Goal: Transaction & Acquisition: Purchase product/service

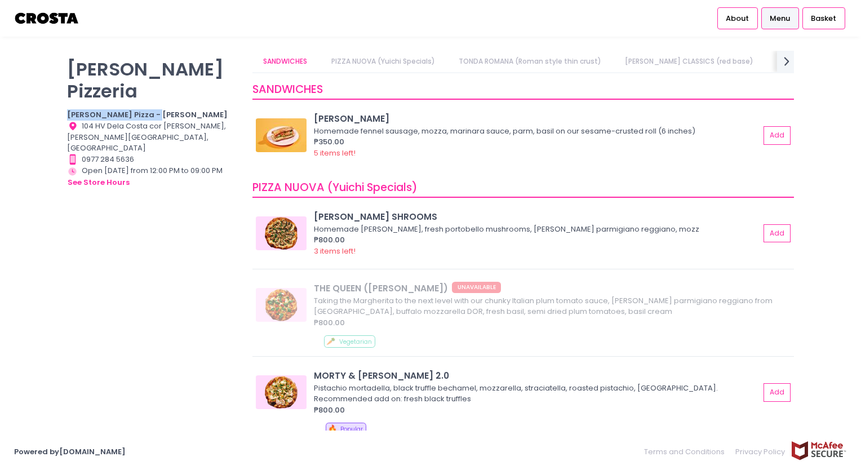
drag, startPoint x: 156, startPoint y: 92, endPoint x: 43, endPoint y: 95, distance: 113.3
click at [43, 95] on div "[PERSON_NAME] Pizzeria [PERSON_NAME] Pizza - [PERSON_NAME] Location Created wit…" at bounding box center [430, 235] width 861 height 369
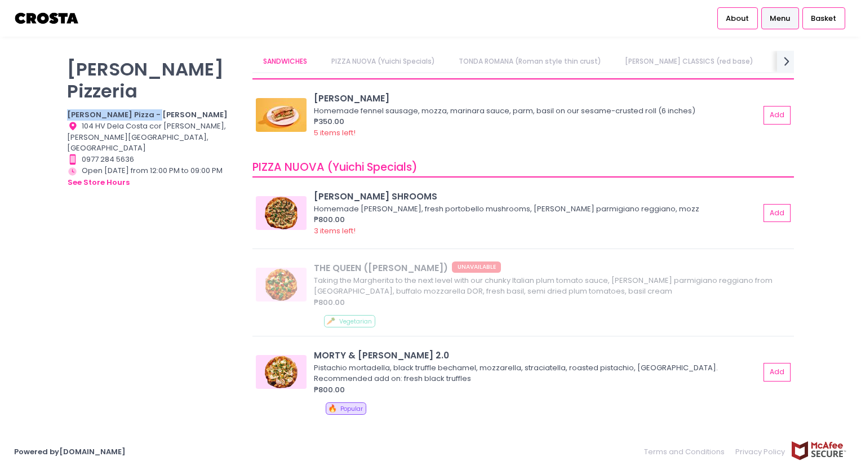
scroll to position [56, 0]
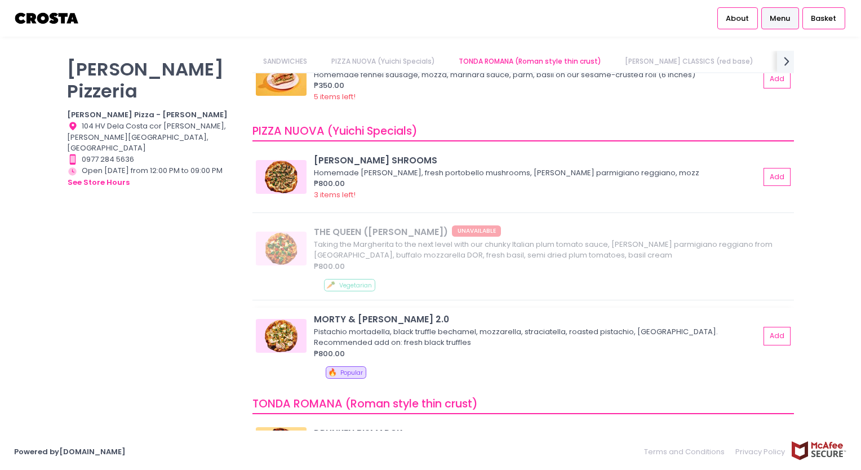
click at [437, 344] on div "Pistachio mortadella, black truffle bechamel, mozzarella, straciatella, roasted…" at bounding box center [535, 337] width 442 height 22
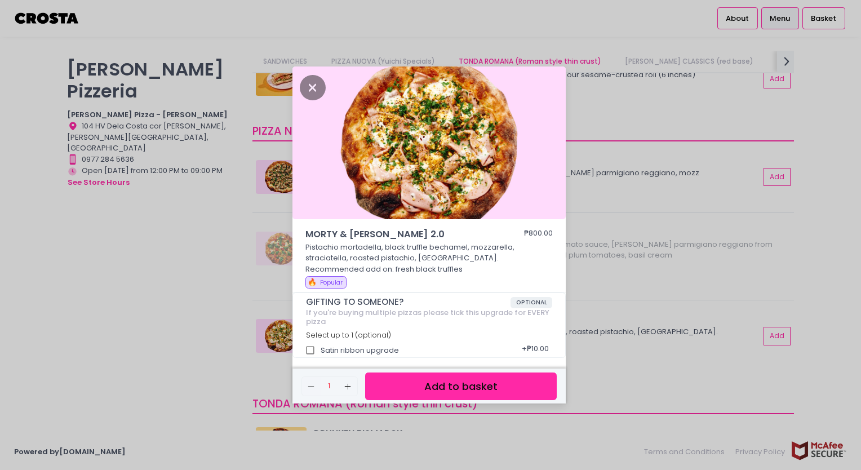
click at [445, 382] on button "Add to basket" at bounding box center [461, 387] width 192 height 28
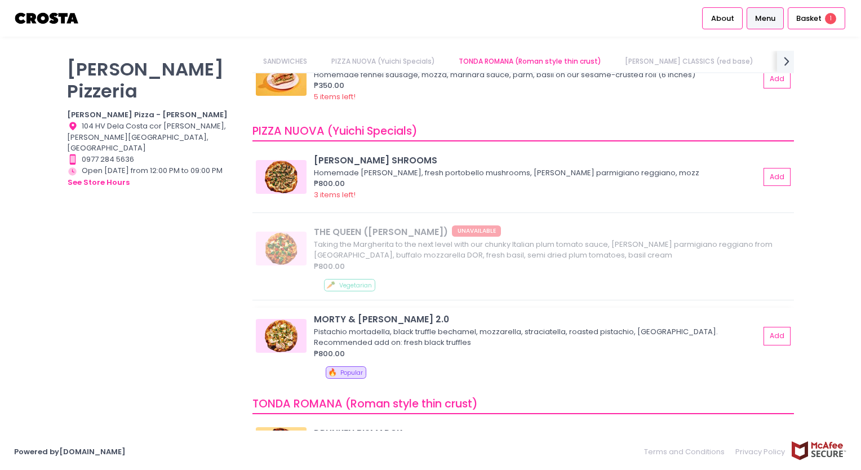
click at [421, 334] on div "Pistachio mortadella, black truffle bechamel, mozzarella, straciatella, roasted…" at bounding box center [535, 337] width 442 height 22
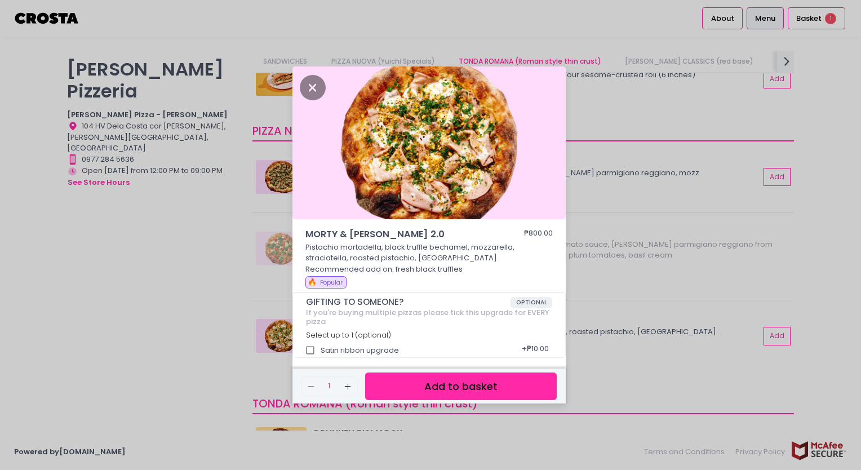
scroll to position [4, 0]
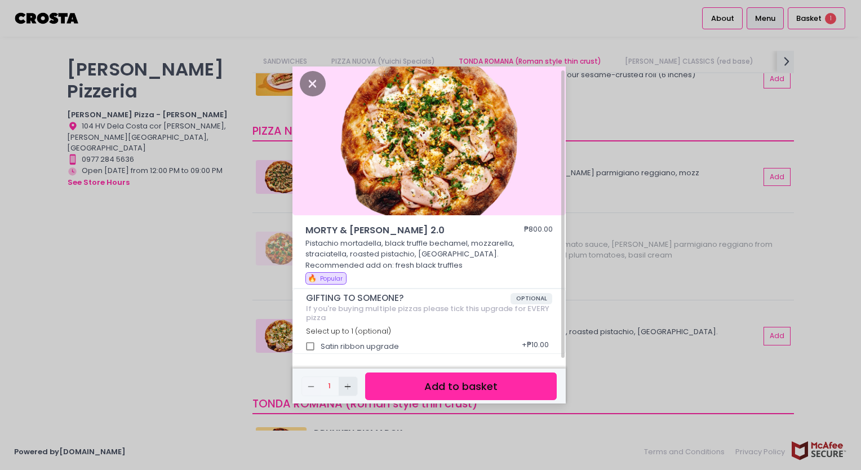
click at [349, 388] on icon "Add Created with Sketch." at bounding box center [347, 386] width 9 height 9
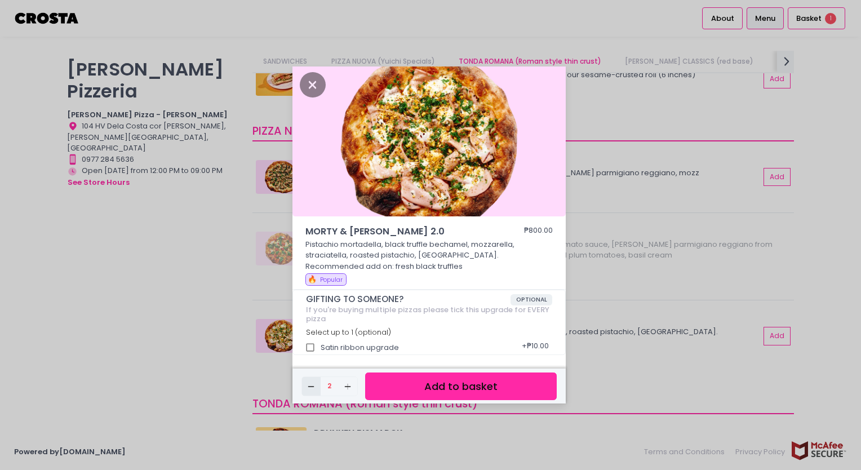
click at [309, 389] on icon "Remove Created with Sketch." at bounding box center [311, 386] width 9 height 9
click at [435, 382] on button "Add to basket" at bounding box center [461, 387] width 192 height 28
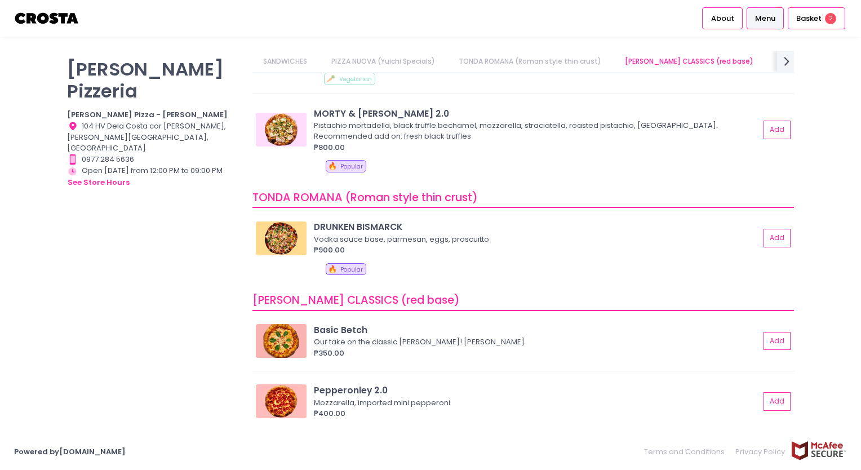
scroll to position [282, 0]
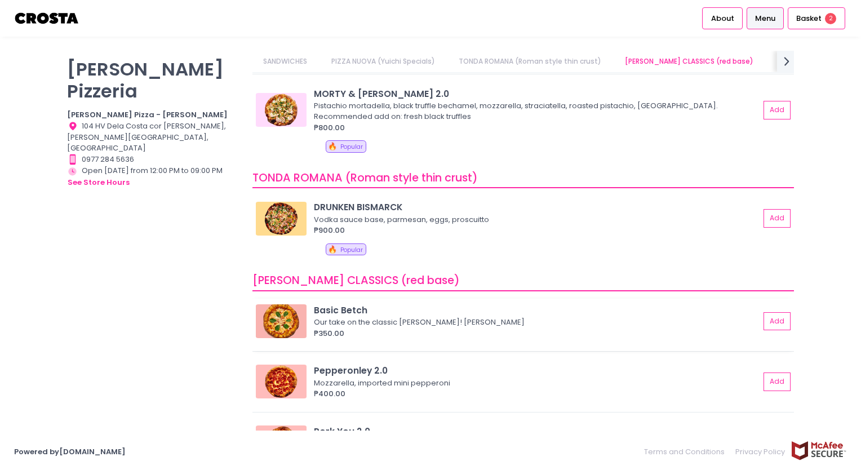
click at [366, 317] on div "Our take on the classic [PERSON_NAME]! [PERSON_NAME]" at bounding box center [535, 322] width 442 height 11
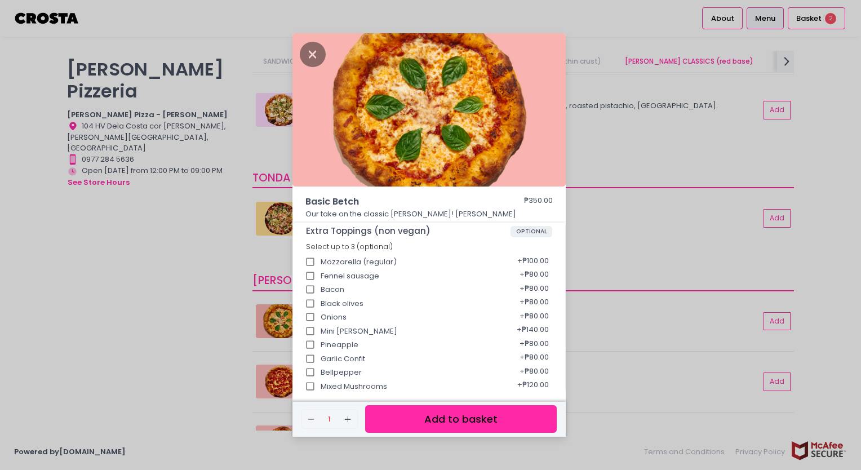
click at [401, 415] on button "Add to basket" at bounding box center [461, 419] width 192 height 28
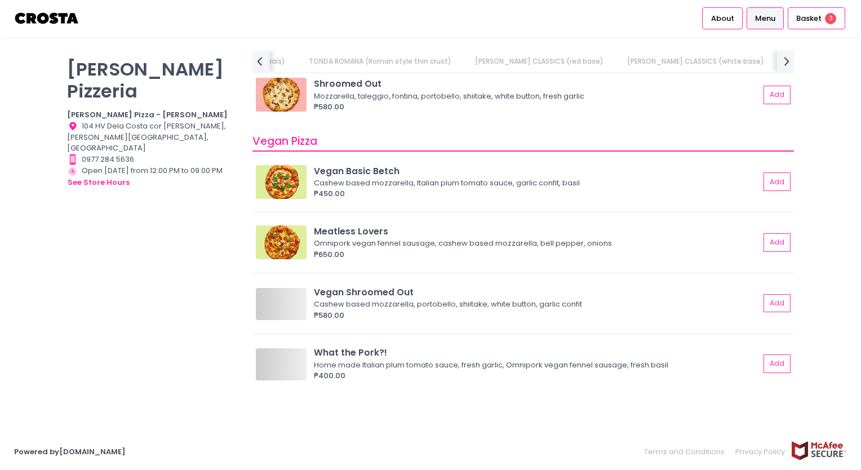
scroll to position [958, 0]
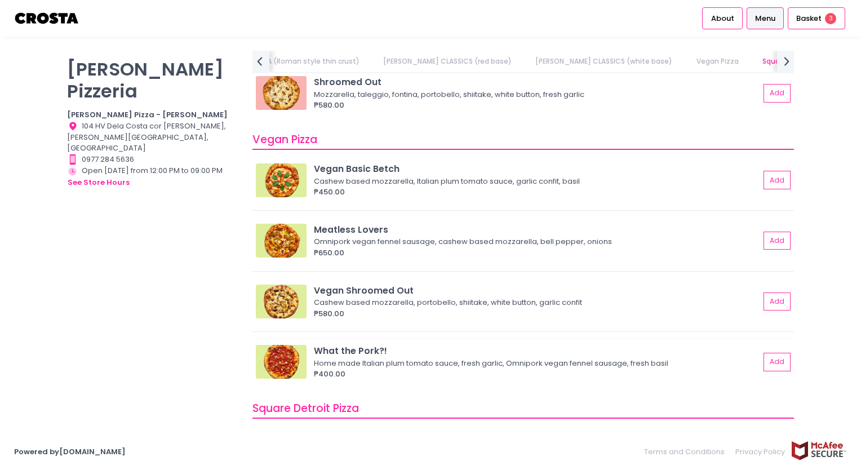
click at [379, 360] on div "Home made Italian plum tomato sauce, fresh garlic, Omnipork vegan fennel sausag…" at bounding box center [535, 363] width 442 height 11
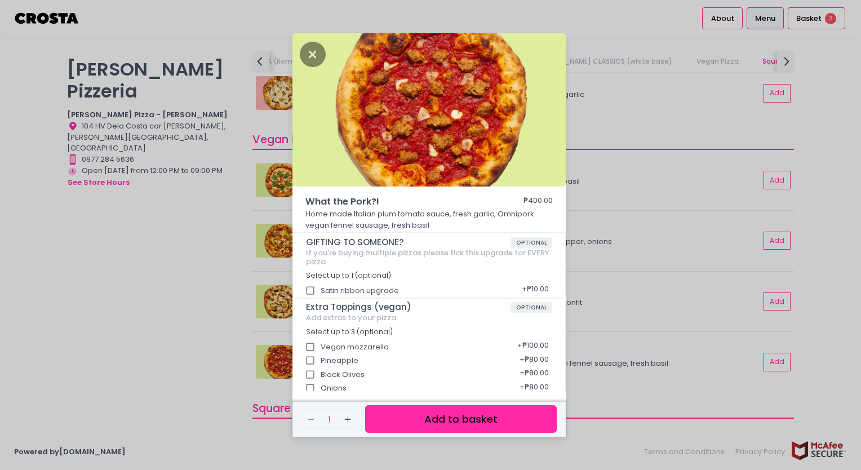
click at [420, 422] on button "Add to basket" at bounding box center [461, 419] width 192 height 28
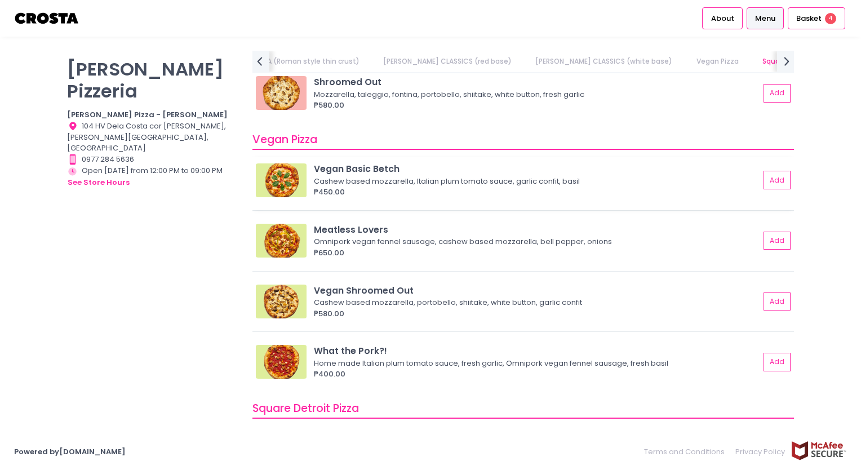
click at [383, 178] on div "Cashew based mozzarella, Italian plum tomato sauce, garlic confit, basil" at bounding box center [535, 181] width 442 height 11
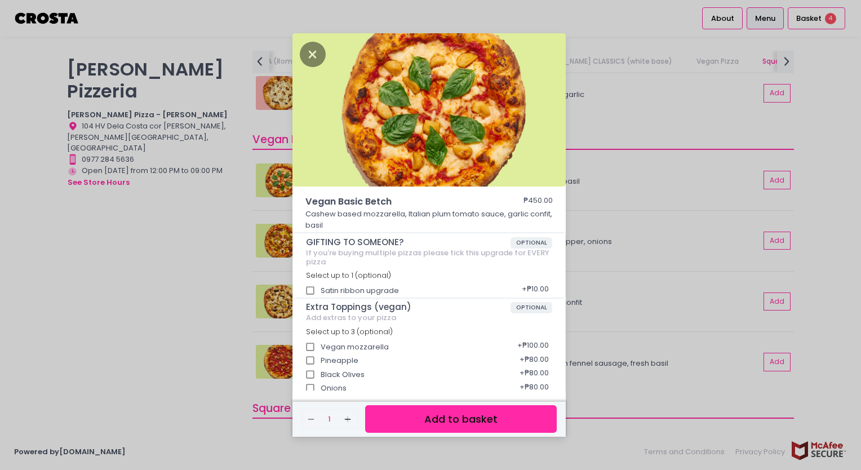
click at [422, 420] on button "Add to basket" at bounding box center [461, 419] width 192 height 28
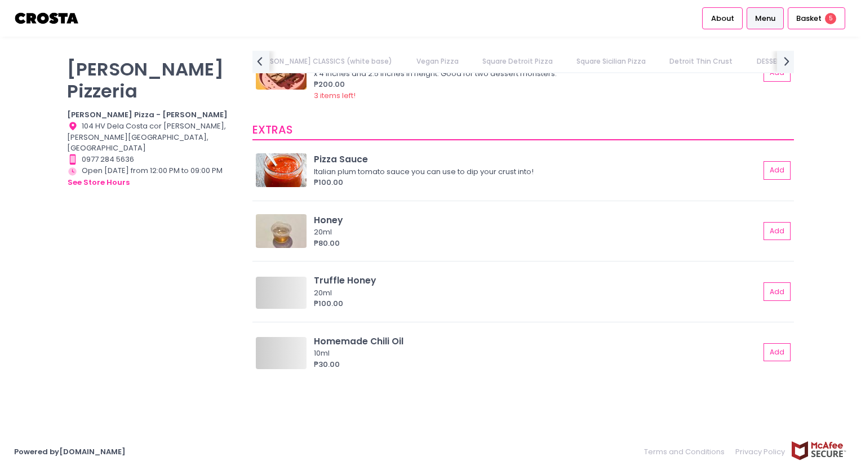
scroll to position [0, 0]
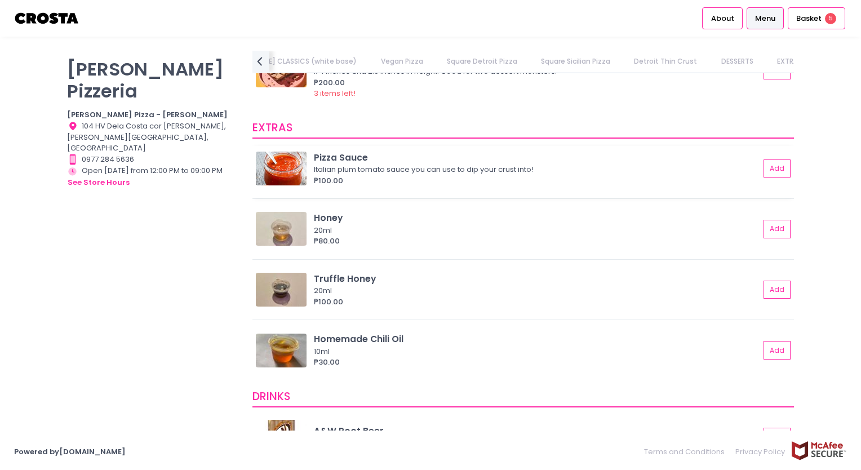
click at [412, 161] on div "Pizza Sauce" at bounding box center [537, 157] width 446 height 13
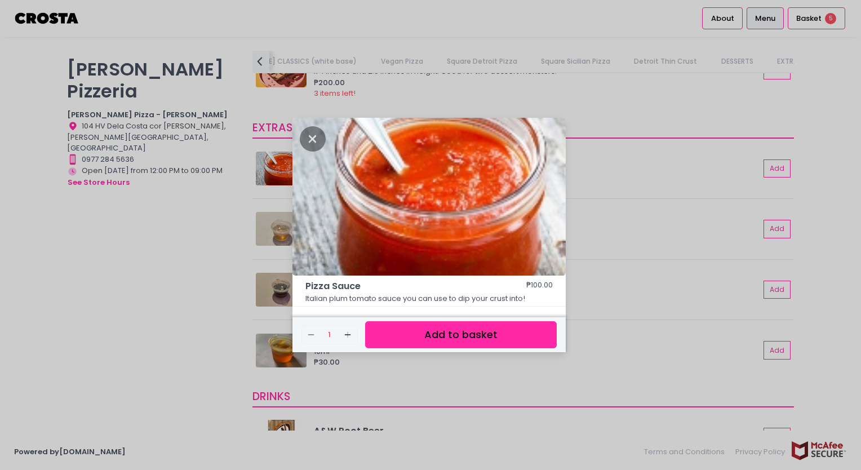
click at [451, 340] on button "Add to basket" at bounding box center [461, 335] width 192 height 28
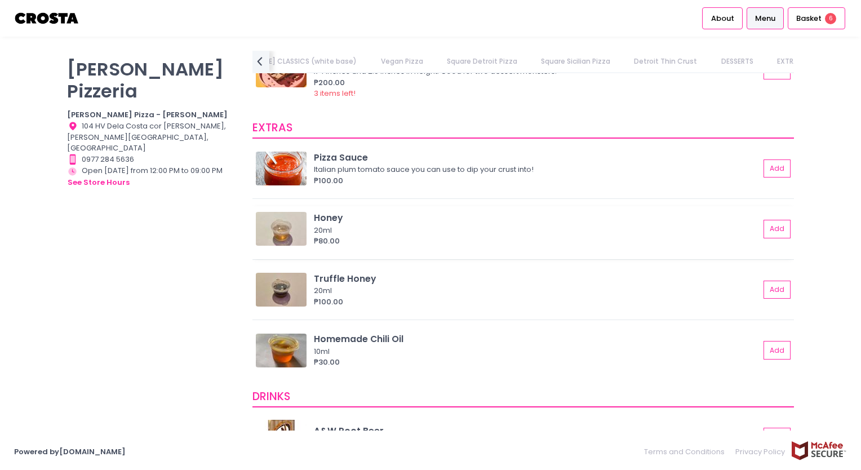
click at [342, 225] on div "20ml" at bounding box center [535, 230] width 442 height 11
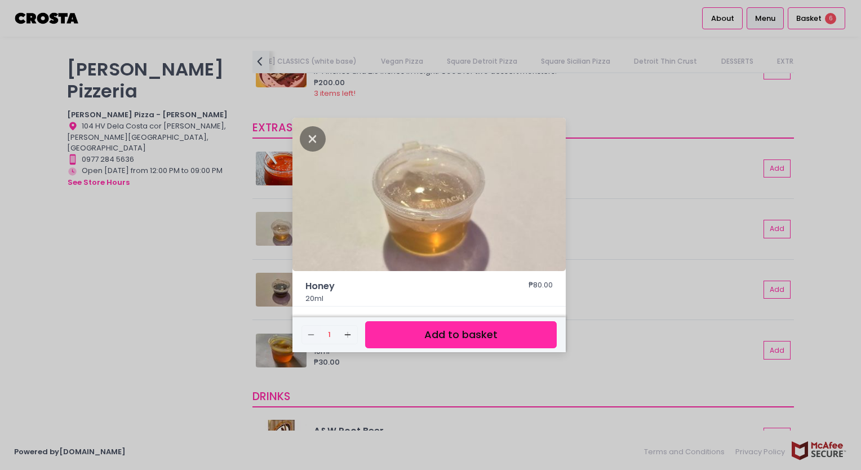
click at [451, 330] on button "Add to basket" at bounding box center [461, 335] width 192 height 28
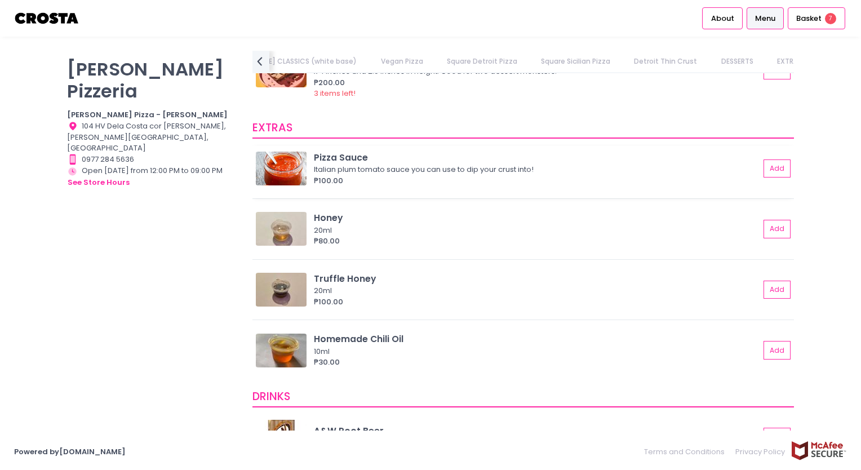
click at [358, 169] on div "Italian plum tomato sauce you can use to dip your crust into!" at bounding box center [535, 169] width 442 height 11
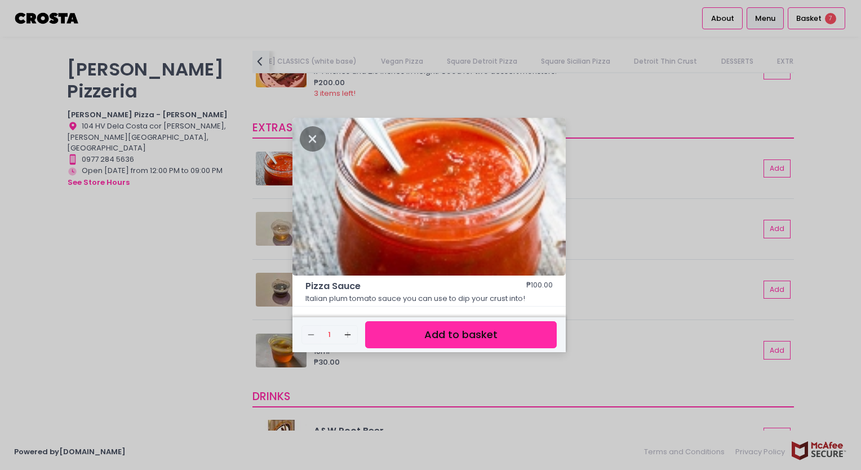
click at [451, 336] on button "Add to basket" at bounding box center [461, 335] width 192 height 28
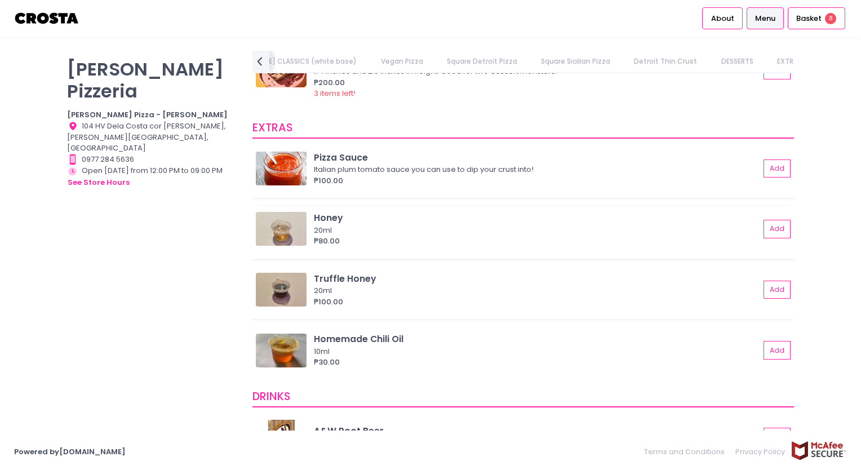
click at [333, 225] on div "20ml" at bounding box center [535, 230] width 442 height 11
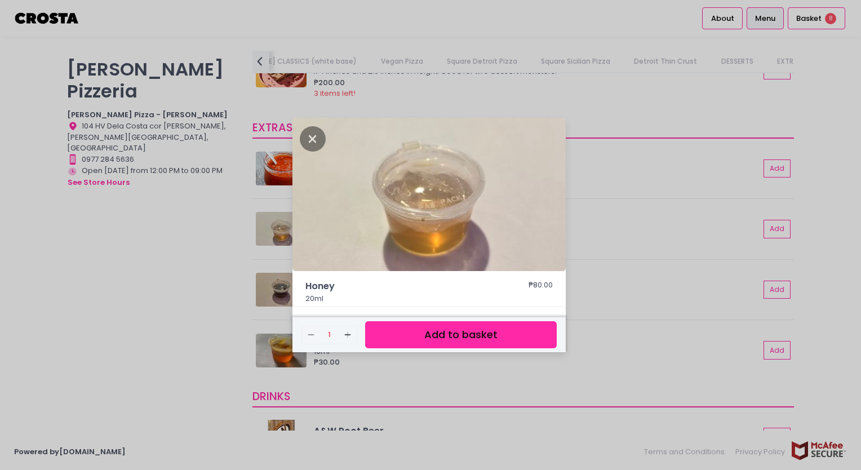
click at [440, 332] on button "Add to basket" at bounding box center [461, 335] width 192 height 28
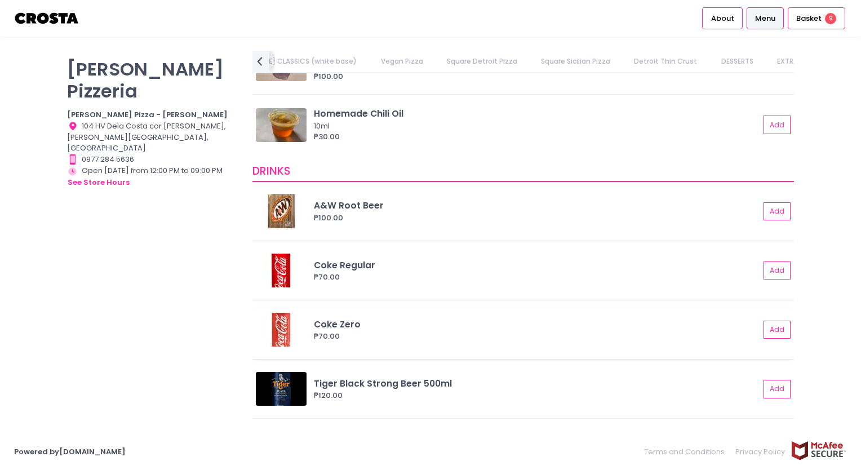
click at [401, 320] on div "Coke Zero" at bounding box center [537, 324] width 446 height 13
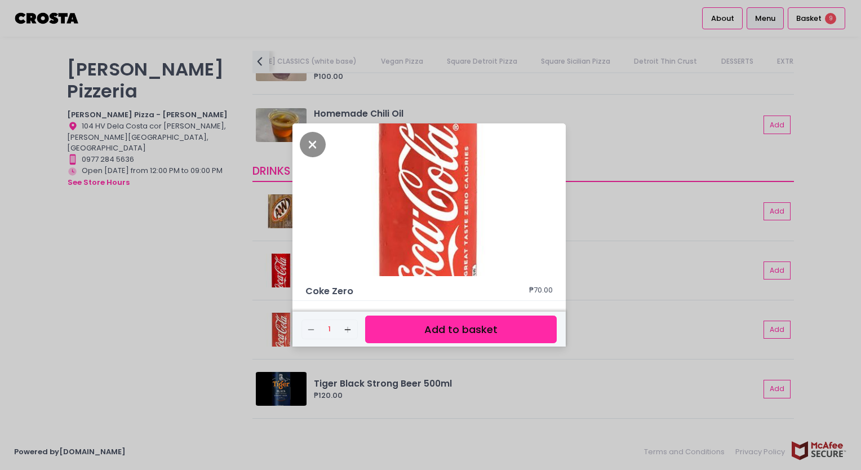
click at [504, 323] on button "Add to basket" at bounding box center [461, 330] width 192 height 28
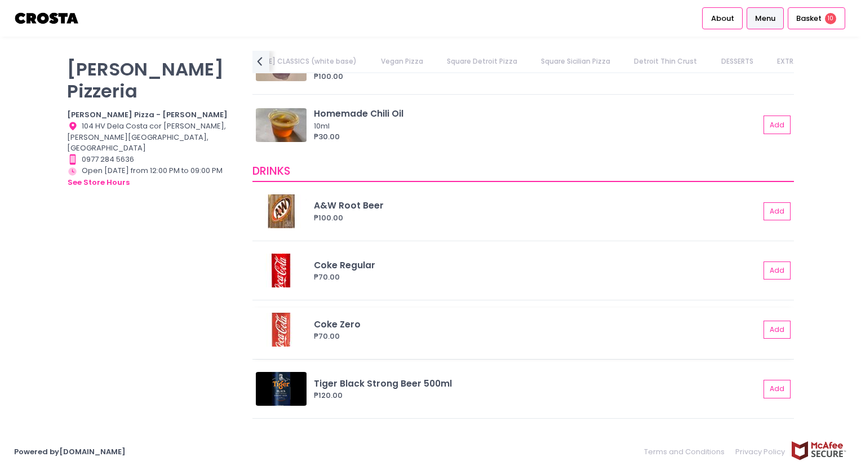
click at [326, 319] on div "Coke Zero" at bounding box center [537, 324] width 446 height 13
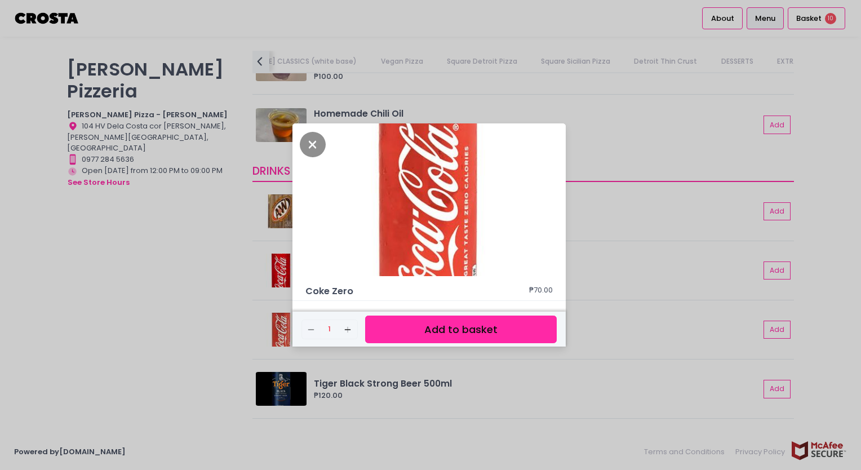
click at [487, 330] on button "Add to basket" at bounding box center [461, 330] width 192 height 28
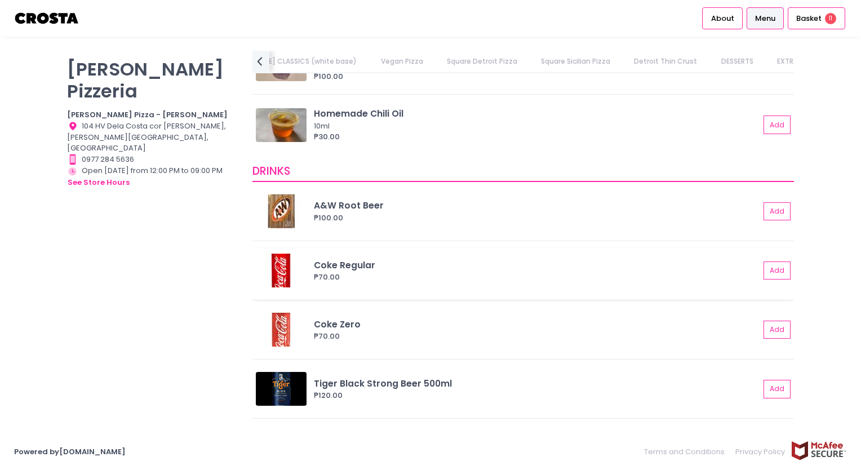
click at [329, 265] on div "Coke Regular" at bounding box center [537, 265] width 446 height 13
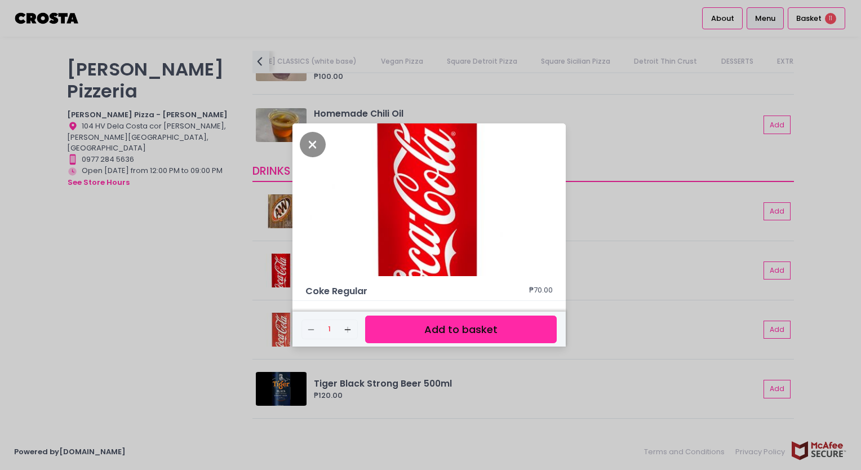
click at [459, 321] on button "Add to basket" at bounding box center [461, 330] width 192 height 28
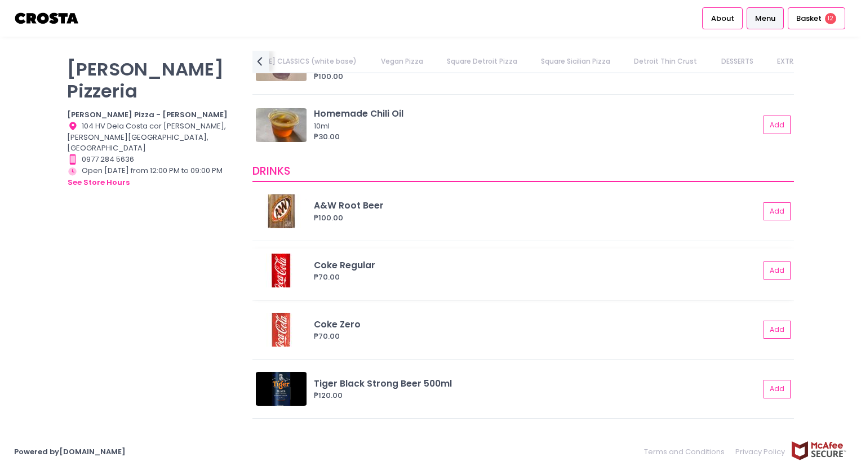
click at [347, 254] on div "Coke Regular ₱70.00 Add" at bounding box center [523, 271] width 534 height 34
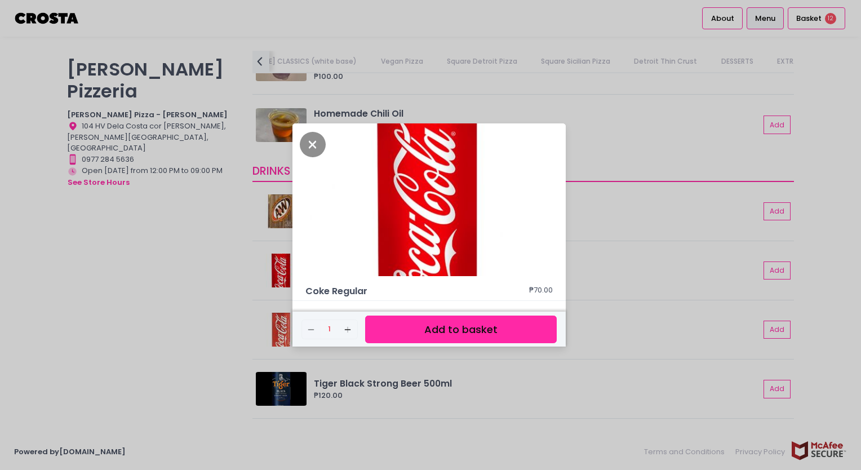
click at [444, 331] on button "Add to basket" at bounding box center [461, 330] width 192 height 28
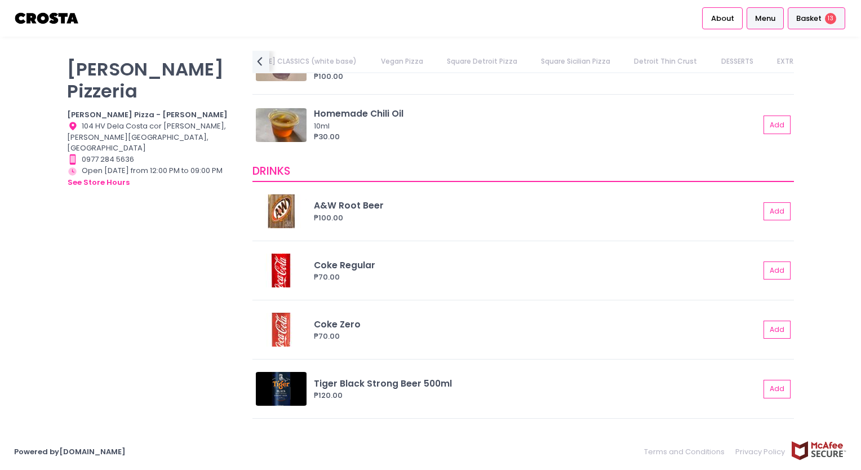
click at [820, 22] on span "Basket" at bounding box center [808, 18] width 25 height 11
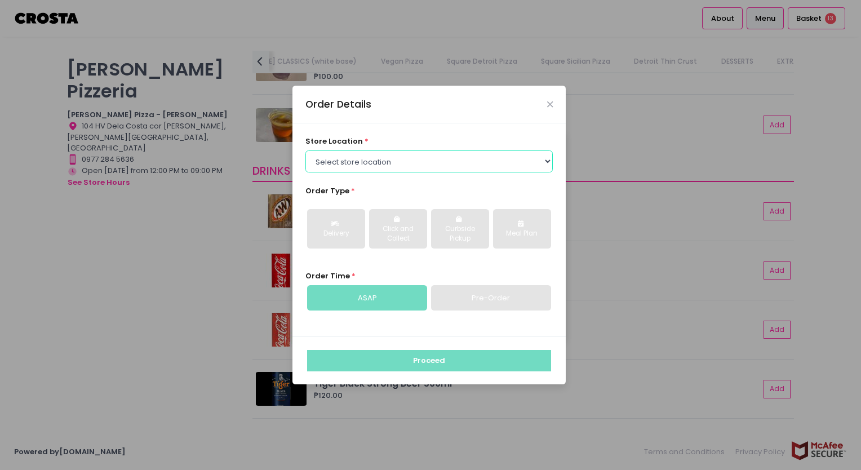
click at [402, 161] on select "Select store location [PERSON_NAME] Pizza - [PERSON_NAME] Pizza - [GEOGRAPHIC_D…" at bounding box center [429, 160] width 248 height 21
select select "5fabb2e53664a8677beaeb89"
click at [305, 150] on select "Select store location [PERSON_NAME] Pizza - [PERSON_NAME] Pizza - [GEOGRAPHIC_D…" at bounding box center [429, 160] width 248 height 21
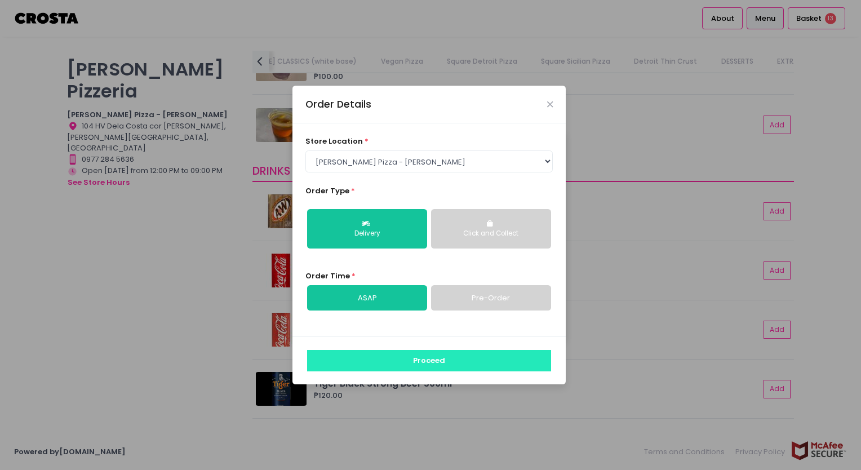
click at [417, 359] on button "Proceed" at bounding box center [429, 360] width 244 height 21
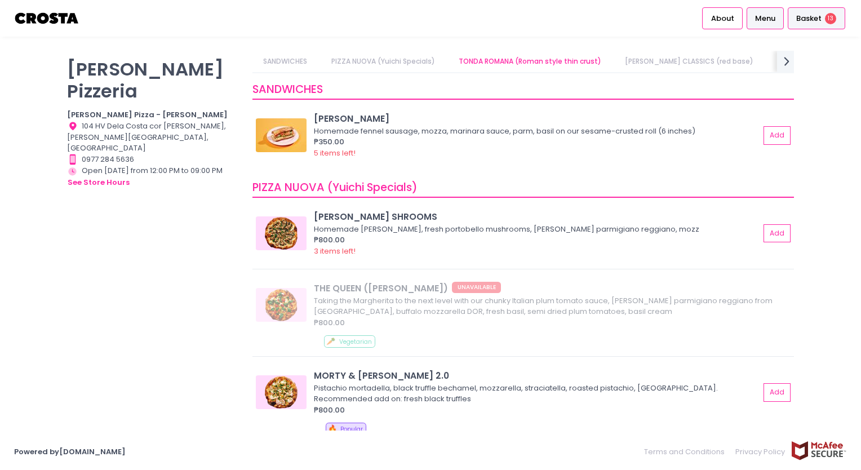
click at [815, 22] on span "Basket" at bounding box center [808, 18] width 25 height 11
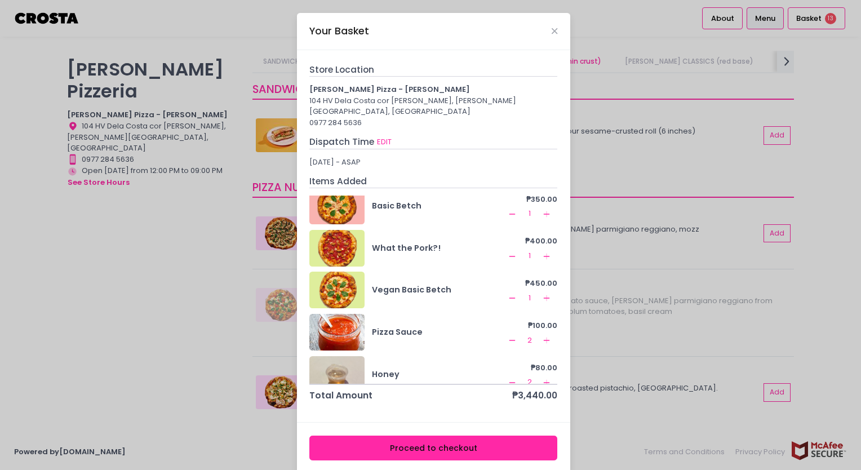
scroll to position [56, 0]
click at [508, 251] on icon "Remove Created with Sketch." at bounding box center [512, 255] width 9 height 9
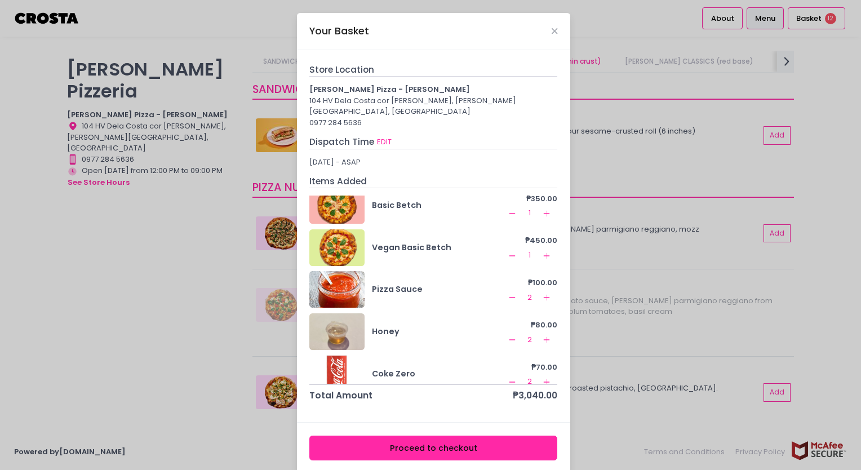
click at [508, 251] on icon "Remove Created with Sketch." at bounding box center [512, 255] width 9 height 9
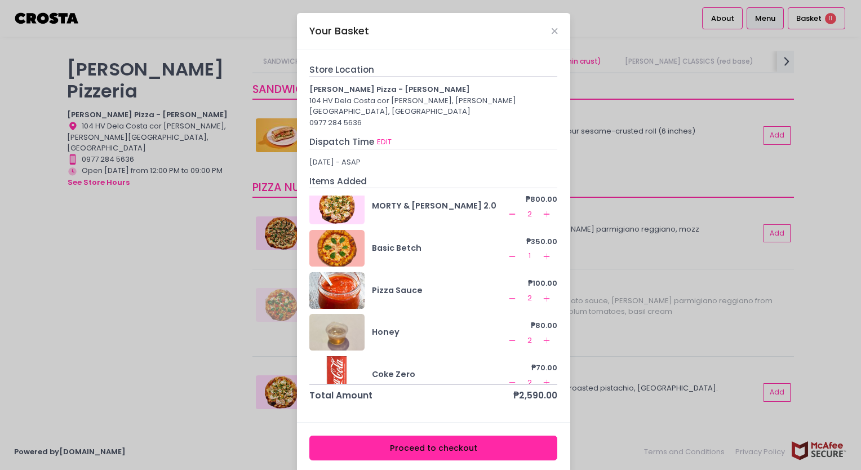
scroll to position [70, 0]
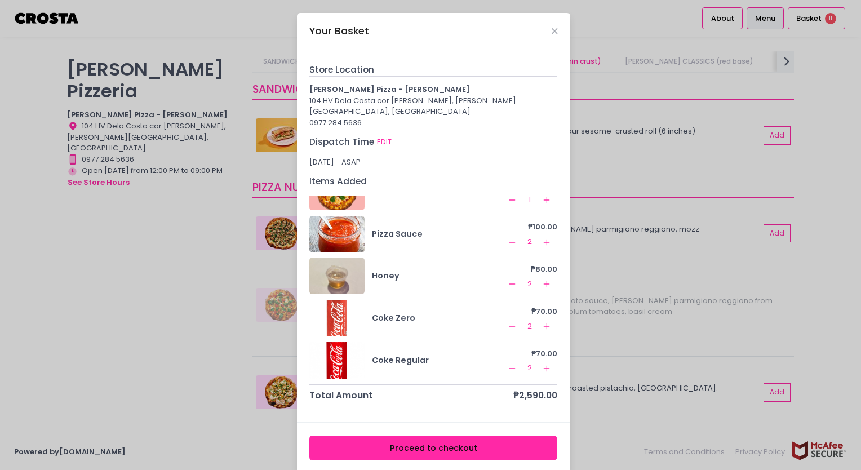
click at [542, 322] on icon "Add Created with Sketch." at bounding box center [546, 326] width 9 height 9
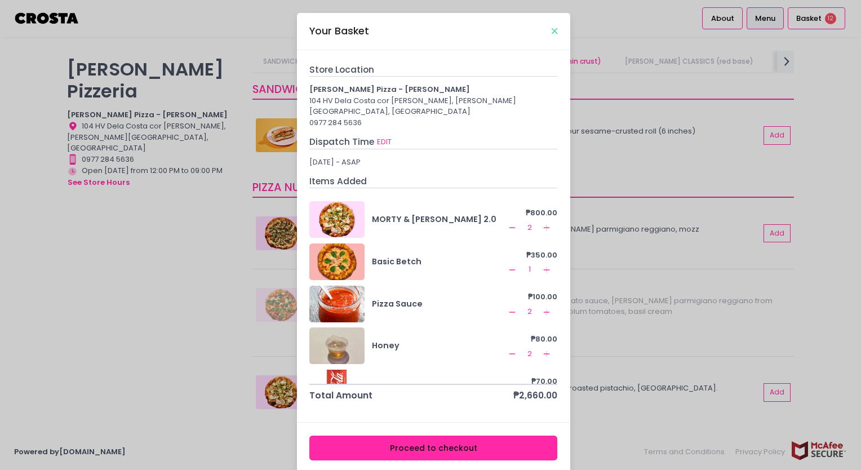
click at [552, 33] on icon "Close" at bounding box center [555, 31] width 6 height 8
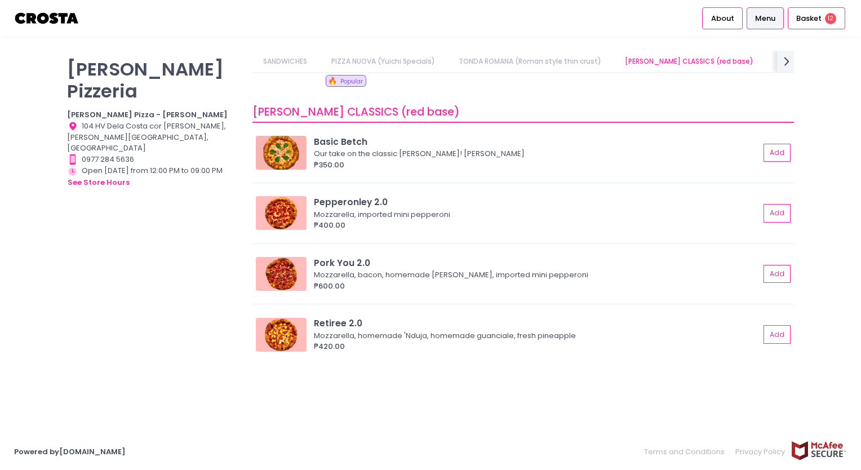
scroll to position [0, 86]
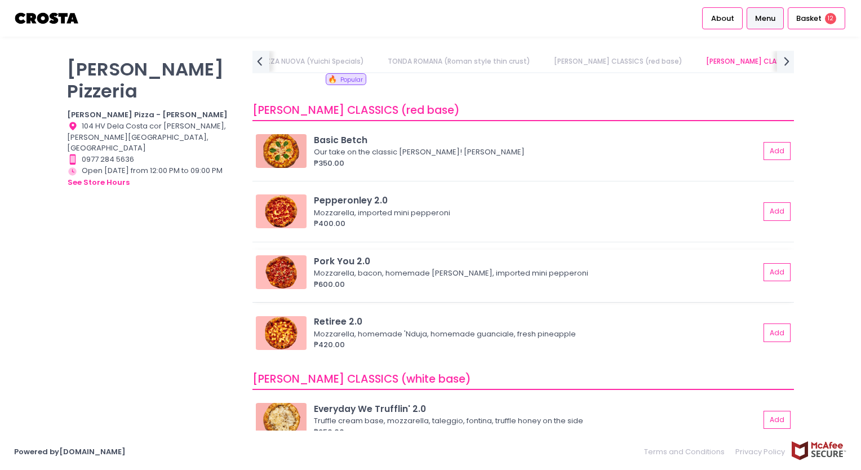
click at [427, 279] on div "₱600.00" at bounding box center [537, 284] width 446 height 11
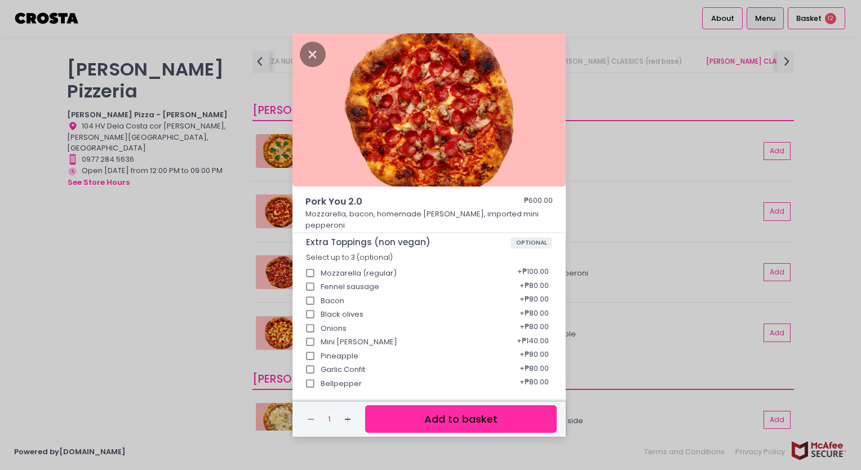
click at [435, 420] on button "Add to basket" at bounding box center [461, 419] width 192 height 28
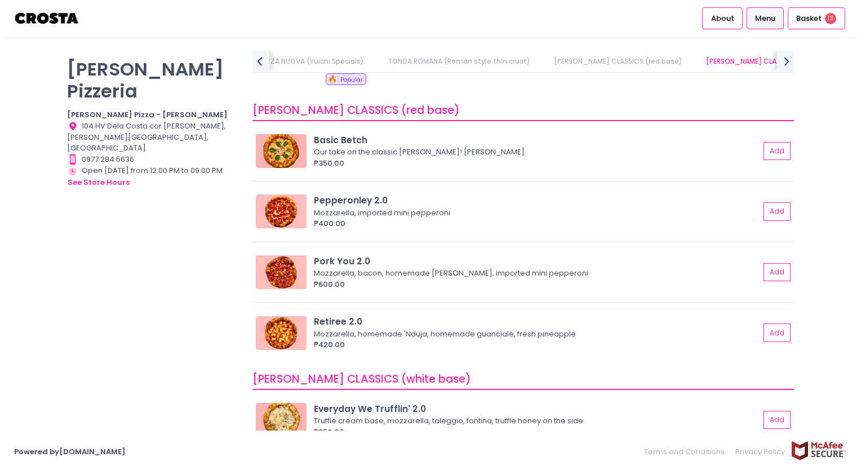
click at [445, 334] on div "Mozzarella, homemade 'Nduja, homemade guanciale, fresh pineapple" at bounding box center [535, 334] width 442 height 11
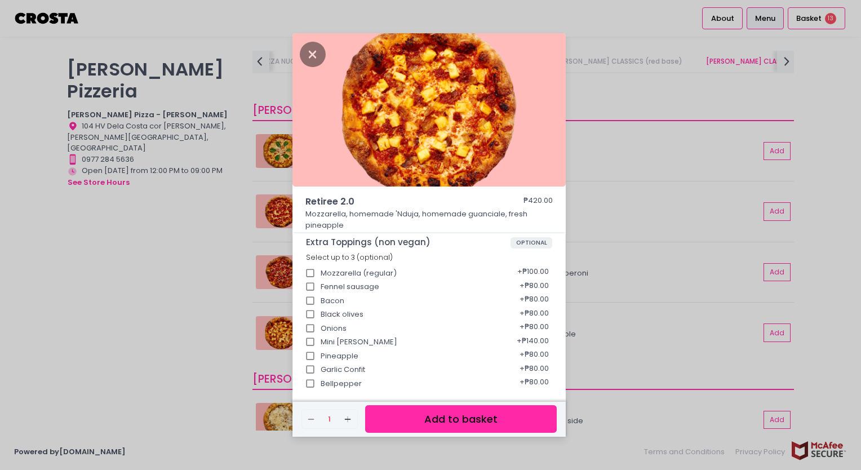
click at [484, 416] on button "Add to basket" at bounding box center [461, 419] width 192 height 28
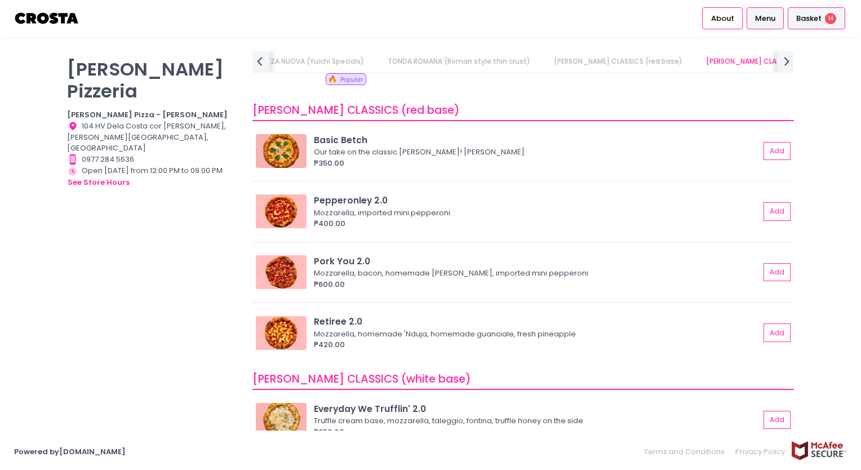
click at [815, 23] on span "Basket" at bounding box center [808, 18] width 25 height 11
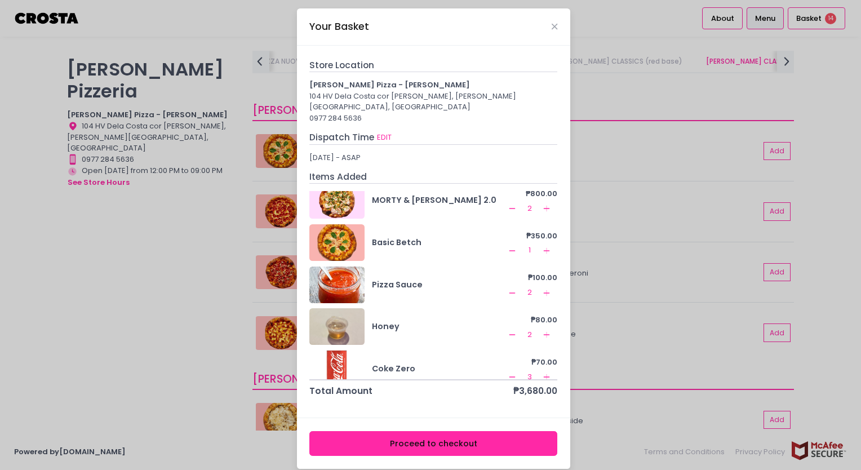
scroll to position [0, 0]
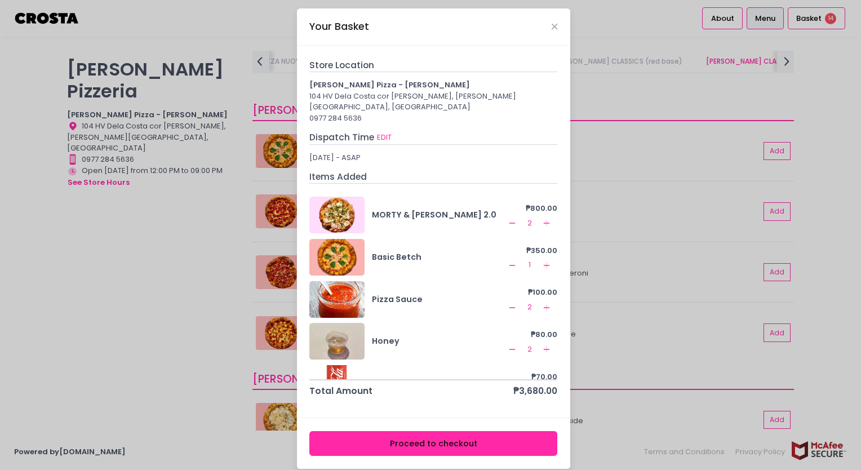
click at [508, 219] on icon "Remove Created with Sketch." at bounding box center [512, 223] width 9 height 9
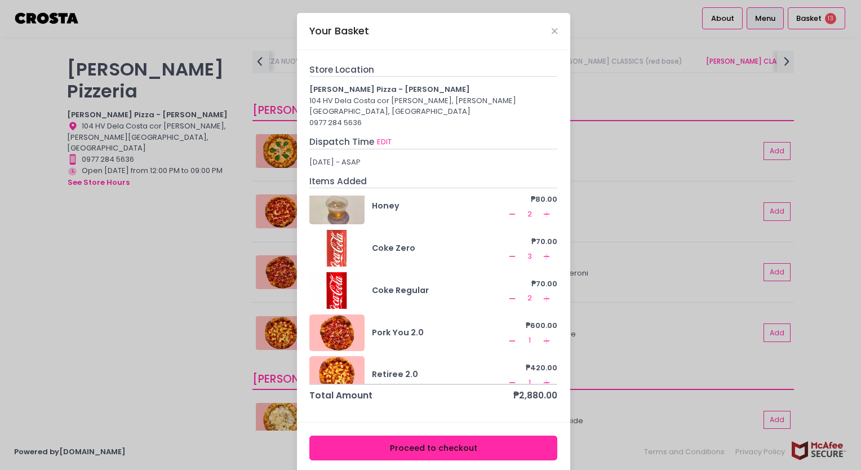
scroll to position [154, 0]
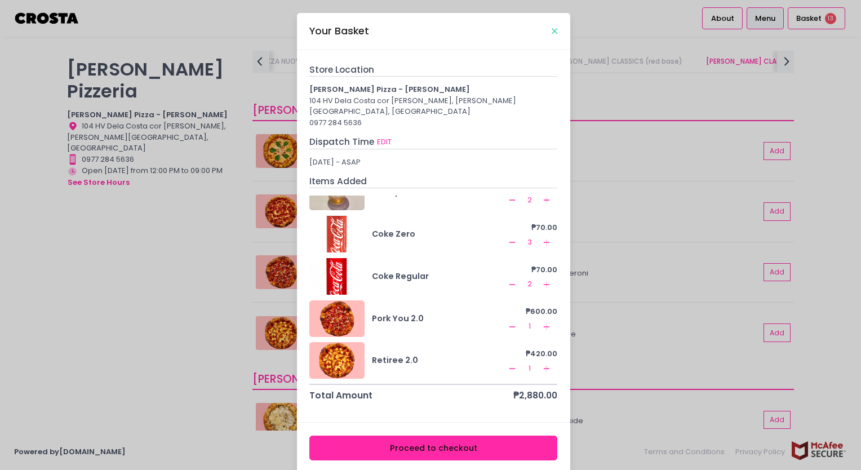
click at [552, 28] on icon "Close" at bounding box center [555, 31] width 6 height 8
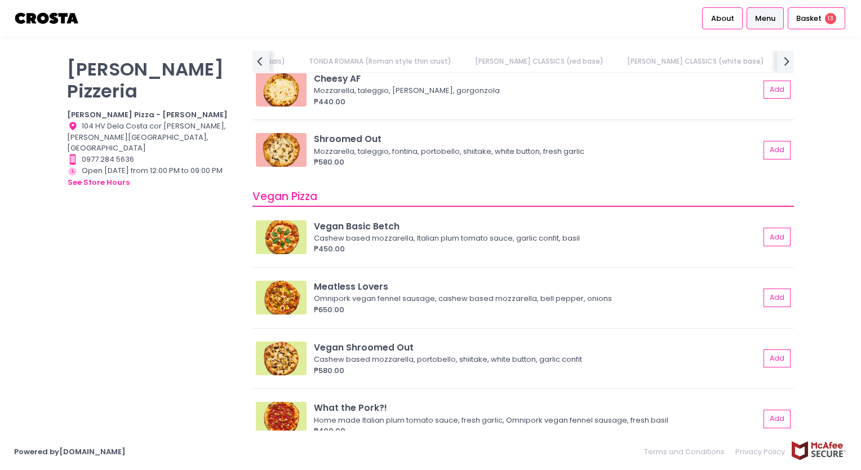
scroll to position [941, 0]
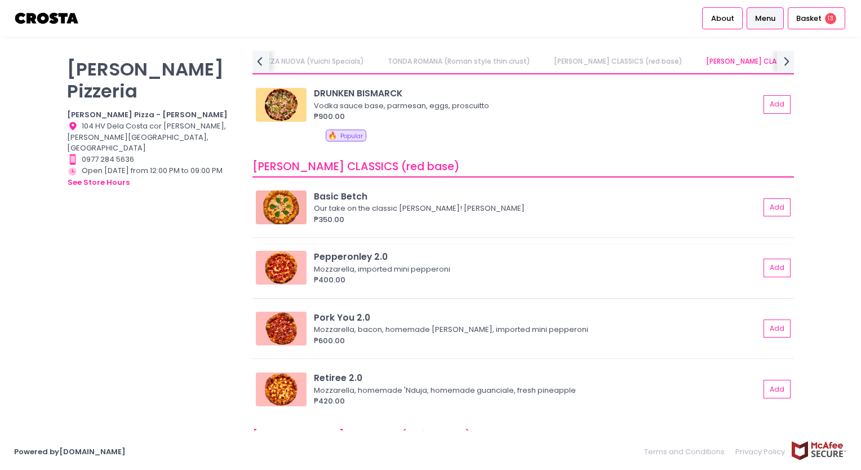
click at [459, 277] on div "₱400.00" at bounding box center [537, 279] width 446 height 11
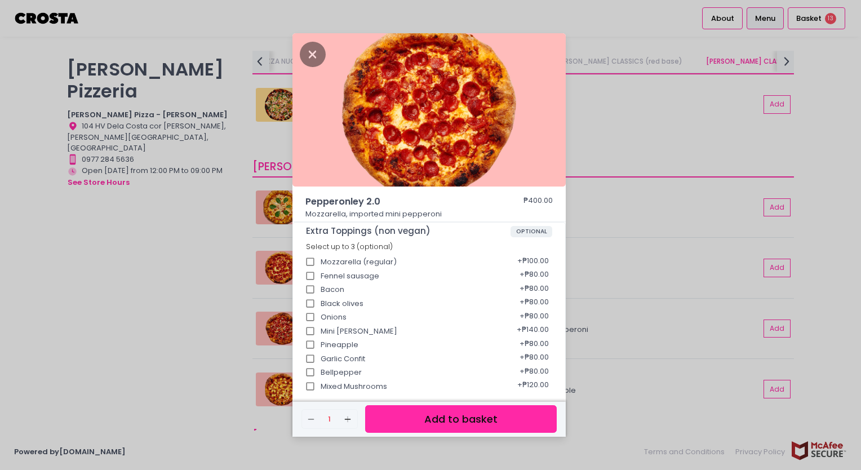
click at [440, 422] on button "Add to basket" at bounding box center [461, 419] width 192 height 28
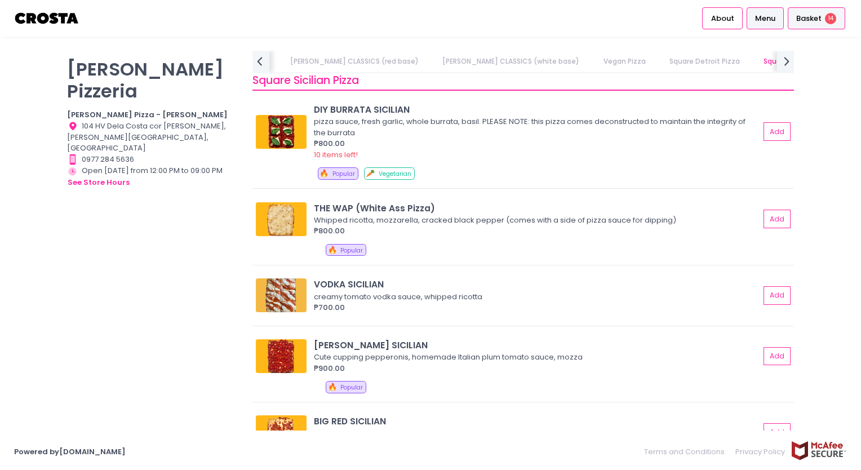
click at [812, 20] on span "Basket" at bounding box center [808, 18] width 25 height 11
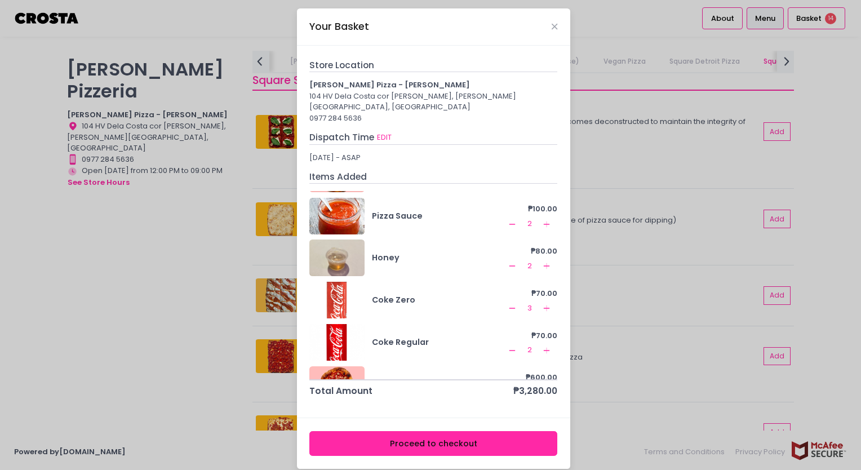
click at [547, 347] on rect at bounding box center [547, 350] width 1 height 6
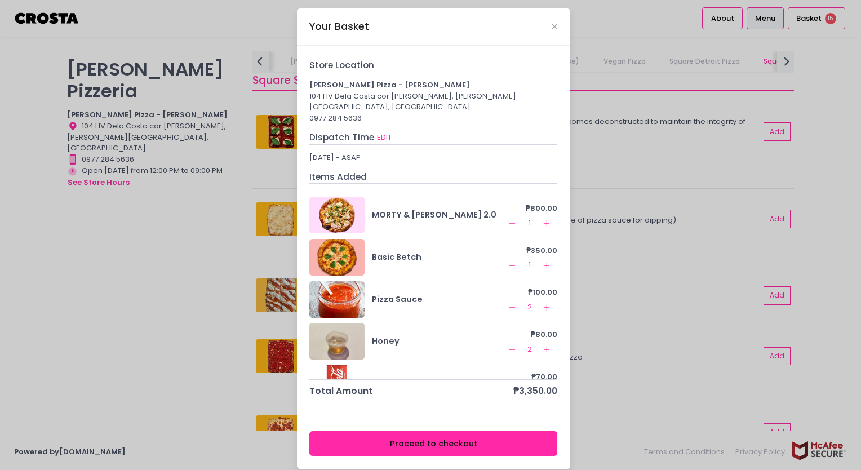
click at [413, 431] on button "Proceed to checkout" at bounding box center [433, 443] width 248 height 25
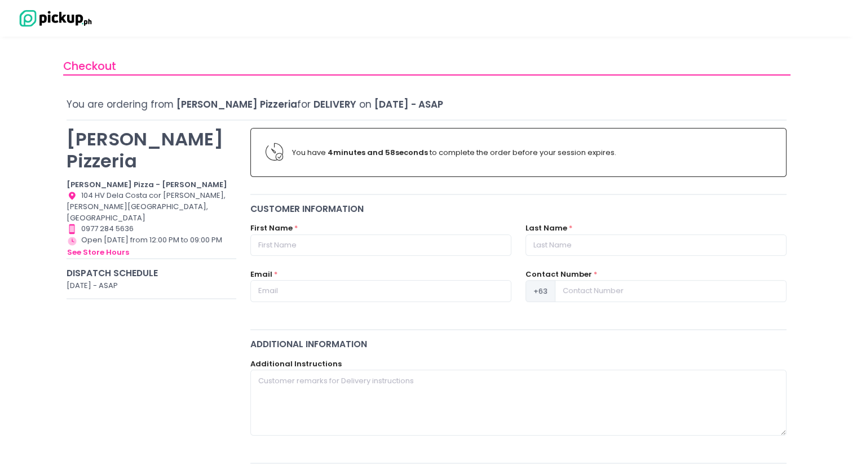
click at [387, 152] on b "4 minutes and 58 seconds" at bounding box center [377, 152] width 100 height 11
drag, startPoint x: 387, startPoint y: 152, endPoint x: 351, endPoint y: 154, distance: 35.6
click at [357, 152] on b "4 minutes and 57 seconds" at bounding box center [377, 152] width 100 height 11
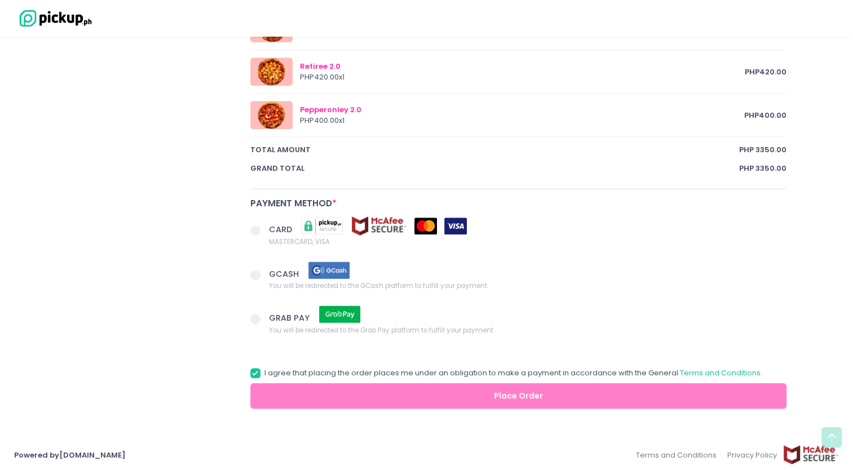
click at [255, 317] on span at bounding box center [255, 319] width 10 height 10
click at [264, 317] on input "GRAB PAY You will be redirected to the Grab Pay platform to fulfill your paymen…" at bounding box center [267, 316] width 7 height 7
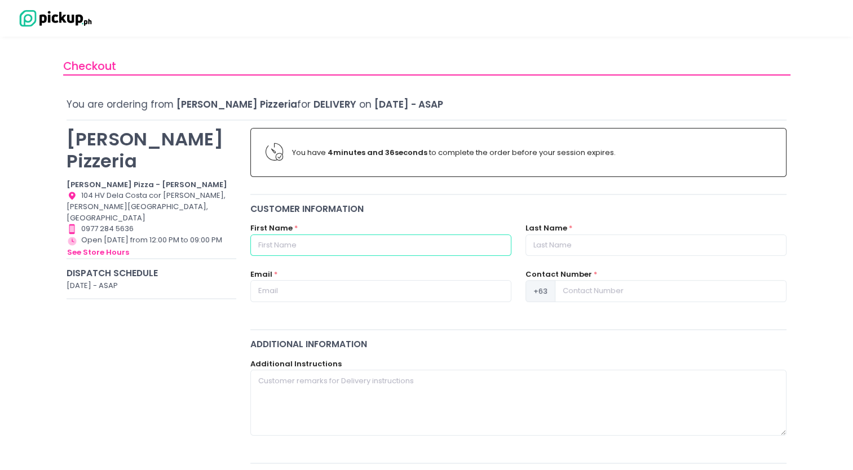
radio input "true"
click at [309, 250] on input "text" at bounding box center [380, 244] width 261 height 21
type input "P"
radio input "true"
type input "Ph"
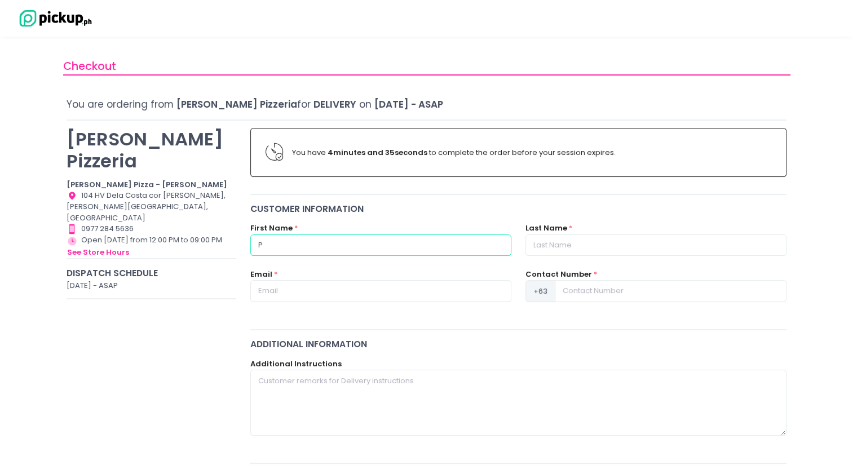
radio input "true"
type input "Phu"
radio input "true"
type input "Phuo"
radio input "true"
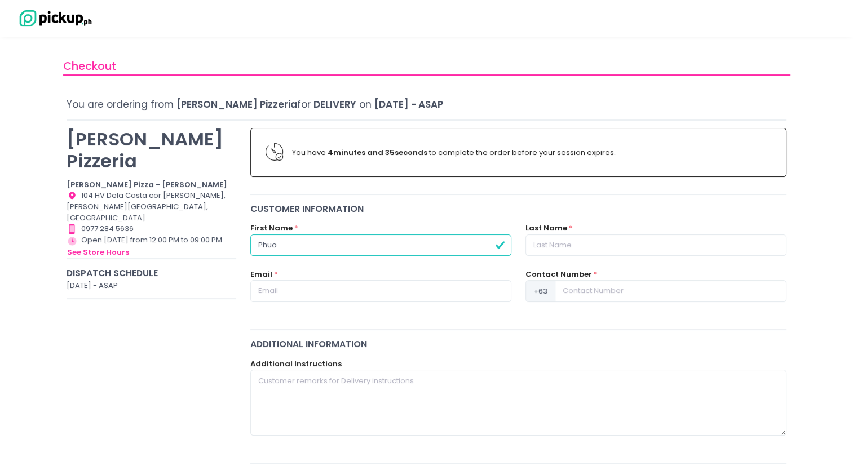
type input "[PERSON_NAME]"
radio input "true"
type input "[PERSON_NAME]"
radio input "true"
type input "P"
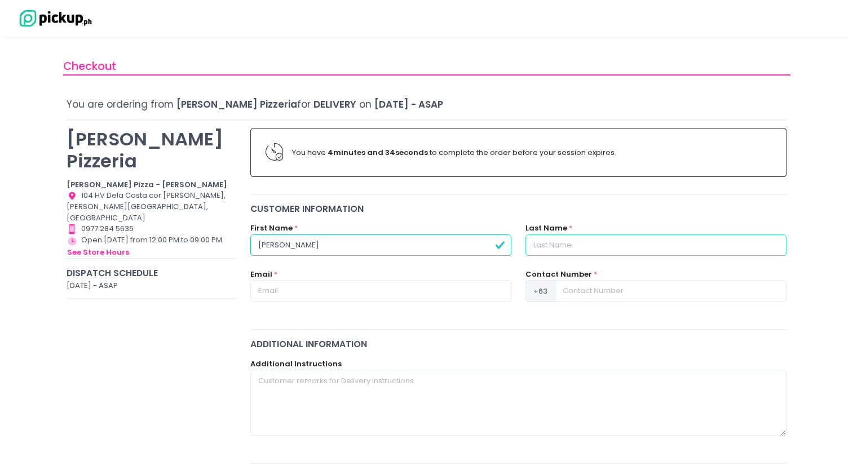
radio input "true"
type input "Ph"
radio input "true"
type input "Pha"
radio input "true"
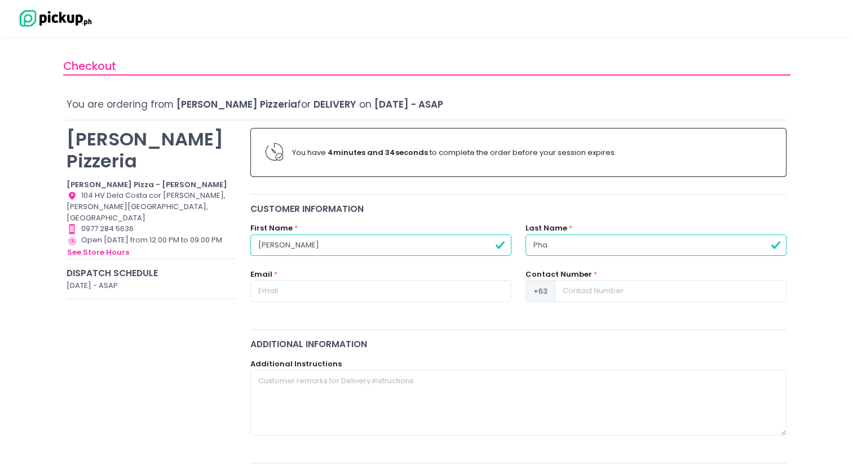
type input "[PERSON_NAME]"
radio input "true"
type input "[PERSON_NAME]"
radio input "true"
click at [314, 296] on input "text" at bounding box center [380, 290] width 261 height 21
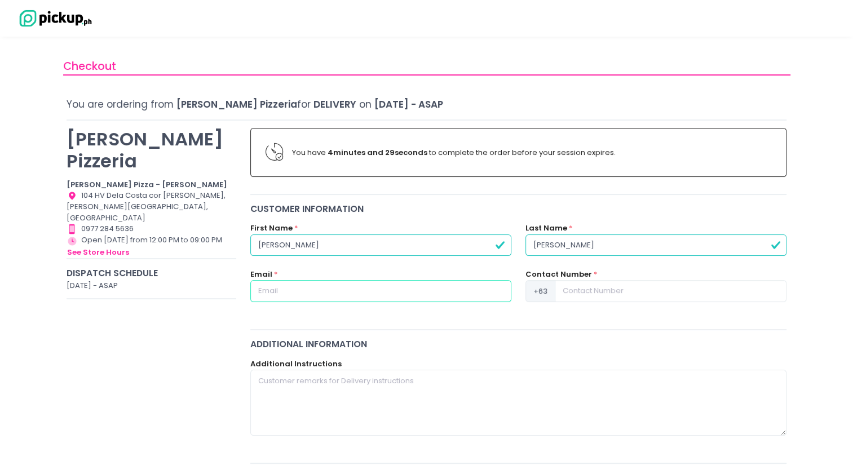
type input "[EMAIL_ADDRESS][DOMAIN_NAME]"
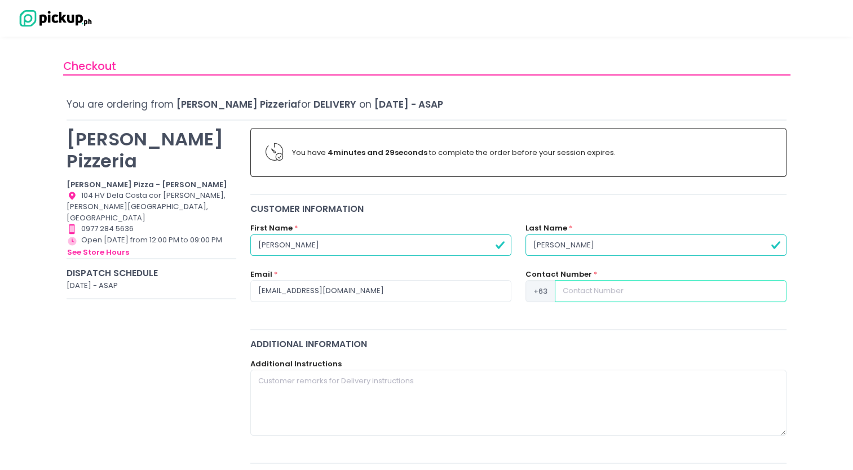
type input "935639026"
radio input "true"
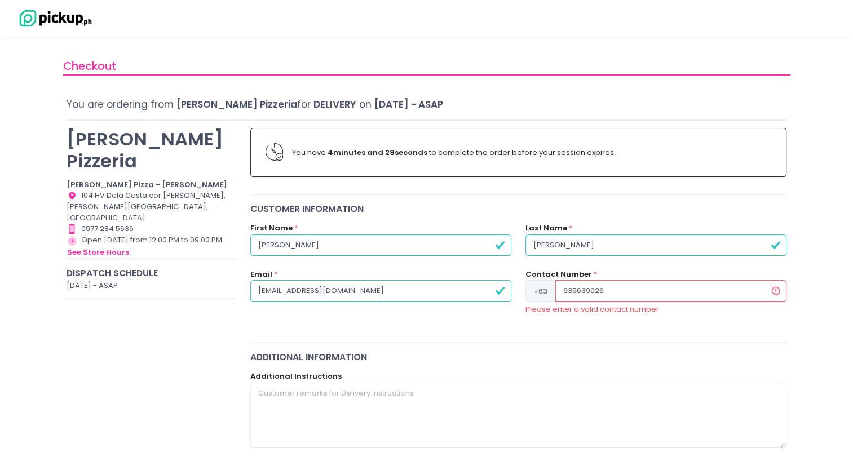
type input "[PERSON_NAME][EMAIL_ADDRESS][PERSON_NAME][DOMAIN_NAME]"
click at [555, 292] on input "935639026" at bounding box center [670, 290] width 231 height 21
radio input "true"
click at [539, 292] on span "+63" at bounding box center [540, 290] width 30 height 21
drag, startPoint x: 560, startPoint y: 288, endPoint x: 571, endPoint y: 287, distance: 11.3
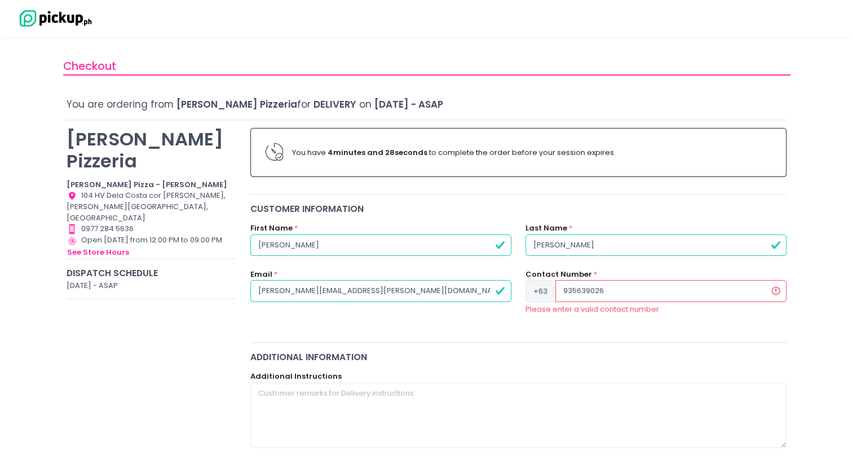
click at [560, 288] on input "935639026" at bounding box center [670, 290] width 231 height 21
click at [581, 287] on input "935639026" at bounding box center [670, 290] width 231 height 21
click at [569, 290] on input "935639026" at bounding box center [670, 290] width 231 height 21
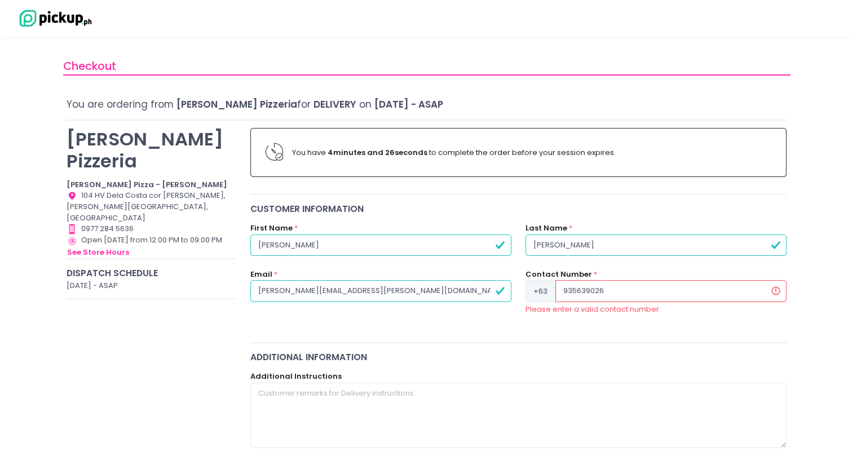
click at [611, 288] on input "935639026" at bounding box center [670, 290] width 231 height 21
type input "9356390261"
radio input "true"
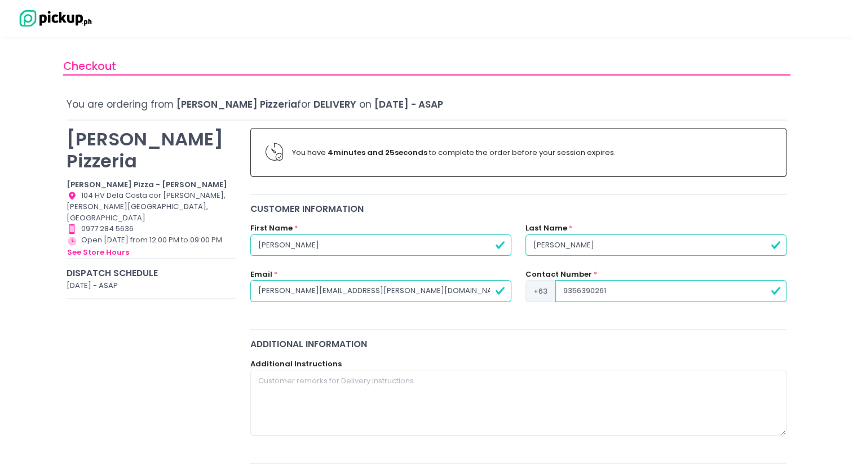
type input "9356390261"
click at [595, 307] on div "Contact Number * [PHONE_NUMBER]" at bounding box center [655, 292] width 275 height 46
click at [587, 291] on input "9356390261" at bounding box center [670, 290] width 231 height 21
click at [537, 292] on span "+63" at bounding box center [540, 290] width 30 height 21
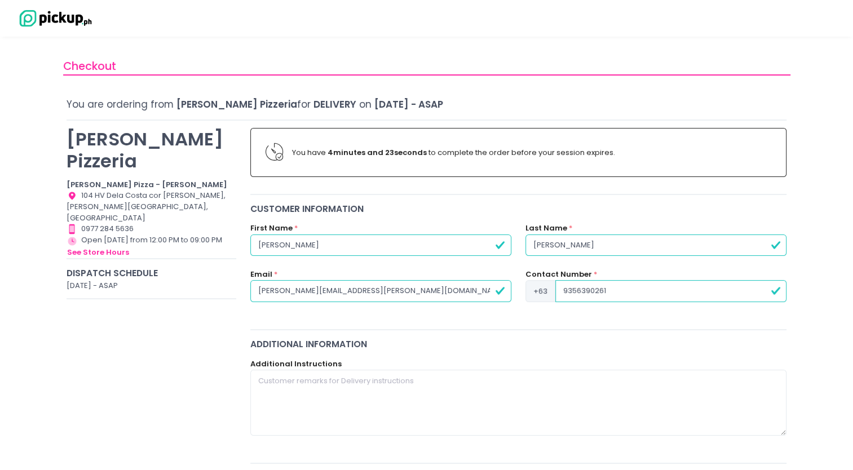
click at [582, 291] on input "9356390261" at bounding box center [670, 290] width 231 height 21
click at [564, 294] on input "9356390261" at bounding box center [670, 290] width 231 height 21
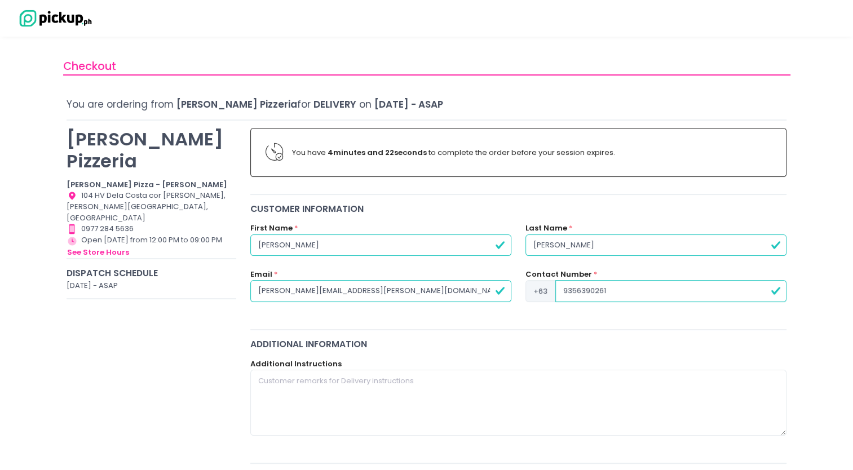
click at [564, 294] on input "9356390261" at bounding box center [670, 290] width 231 height 21
click at [552, 294] on span "+63" at bounding box center [540, 290] width 30 height 21
click at [586, 293] on input "9356390261" at bounding box center [670, 290] width 231 height 21
click at [546, 291] on span "+63" at bounding box center [540, 290] width 30 height 21
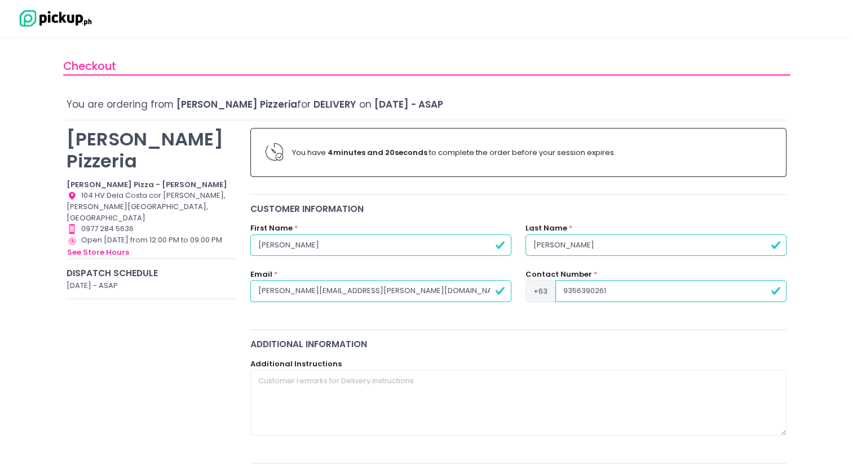
click at [537, 291] on span "+63" at bounding box center [540, 290] width 30 height 21
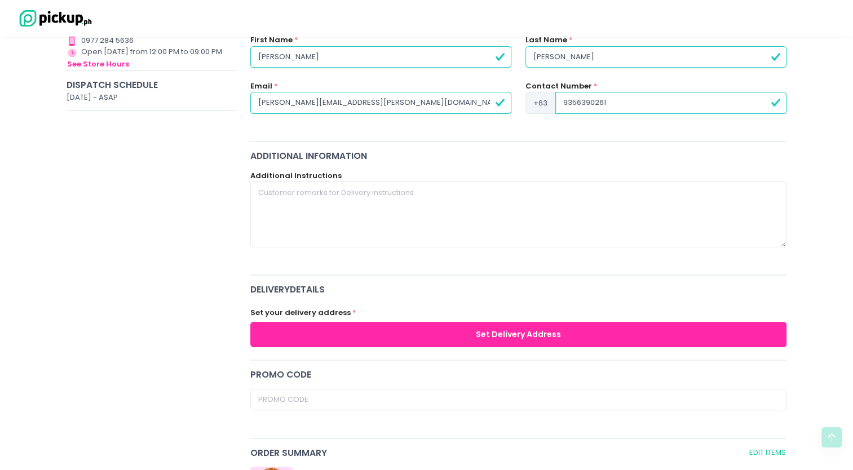
scroll to position [113, 0]
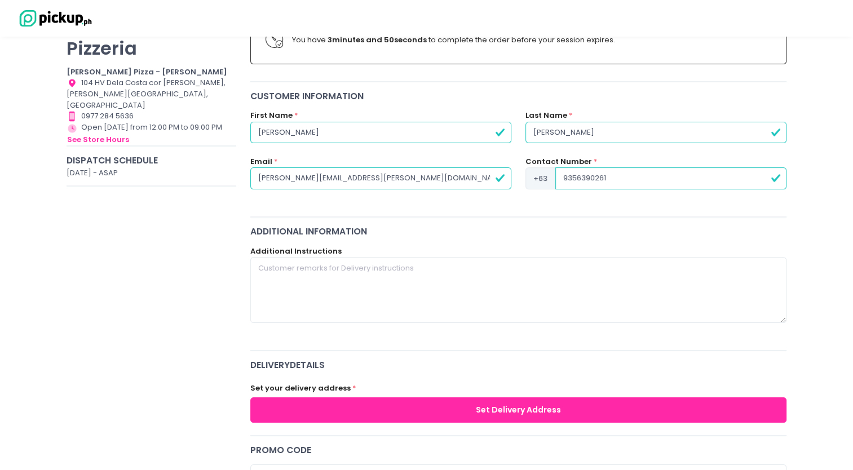
click at [579, 174] on input "9356390261" at bounding box center [670, 177] width 231 height 21
radio input "true"
click at [418, 276] on textarea at bounding box center [518, 289] width 537 height 65
type textarea "C"
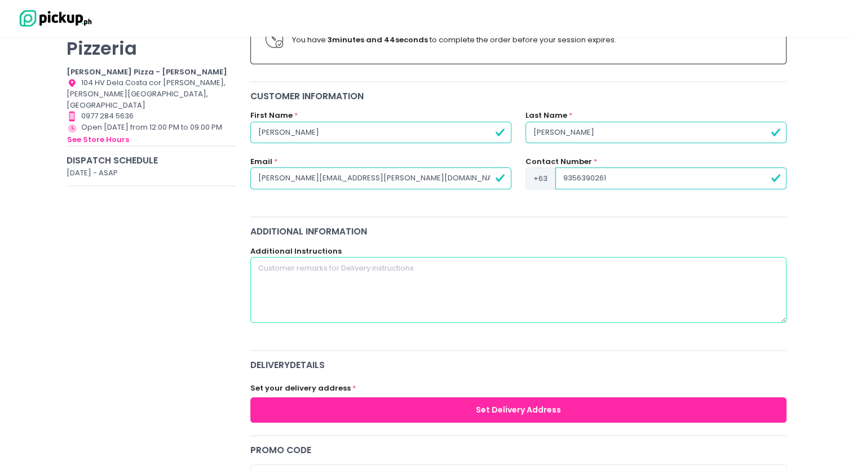
radio input "true"
type textarea "Ca"
radio input "true"
type textarea "Cal"
radio input "true"
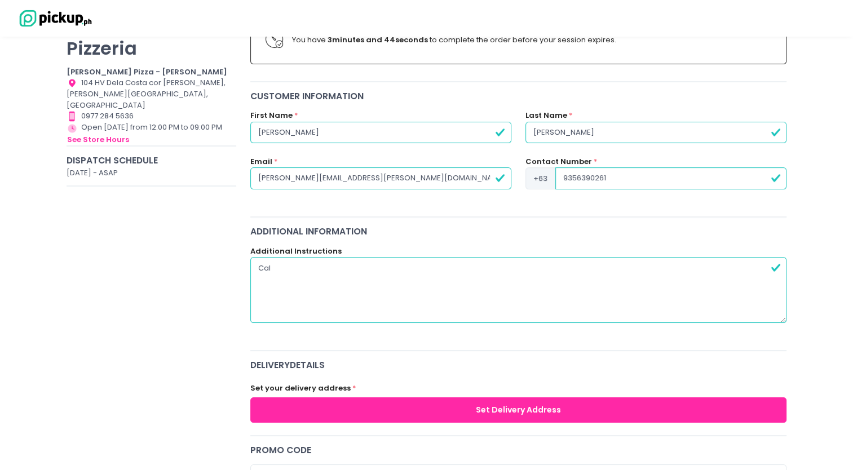
type textarea "Call"
radio input "true"
type textarea "Call"
radio input "true"
type textarea "Call m"
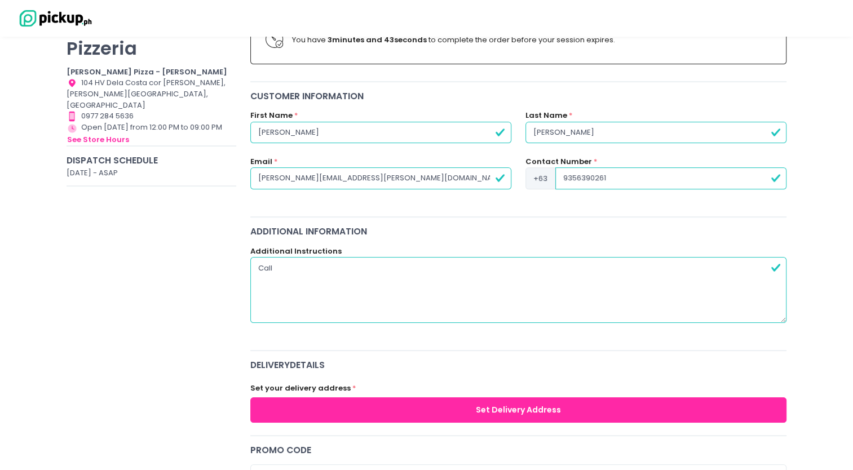
radio input "true"
type textarea "Call me"
radio input "true"
type textarea "Call me"
radio input "true"
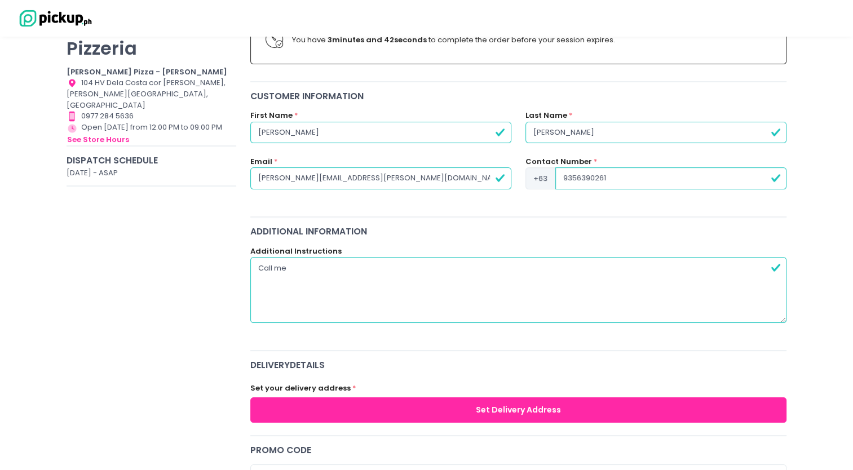
type textarea "Call me +"
radio input "true"
type textarea "Call me +8"
radio input "true"
type textarea "Call me +84"
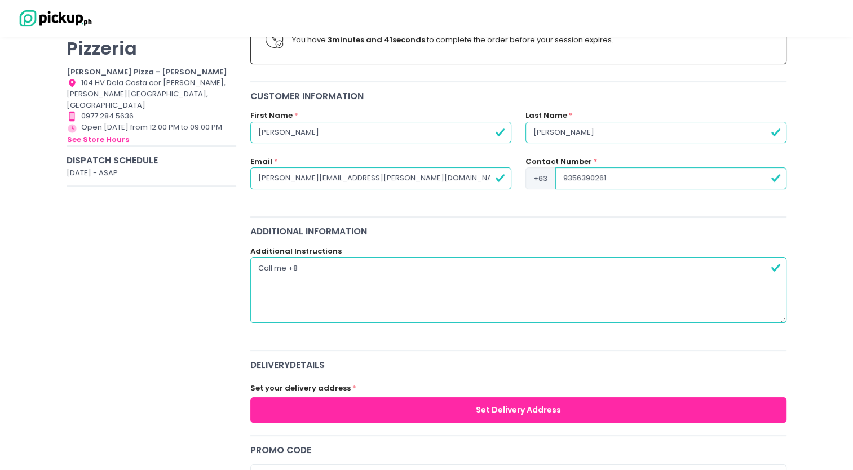
radio input "true"
type textarea "Call me +84"
radio input "true"
type textarea "Call me +84 9"
radio input "true"
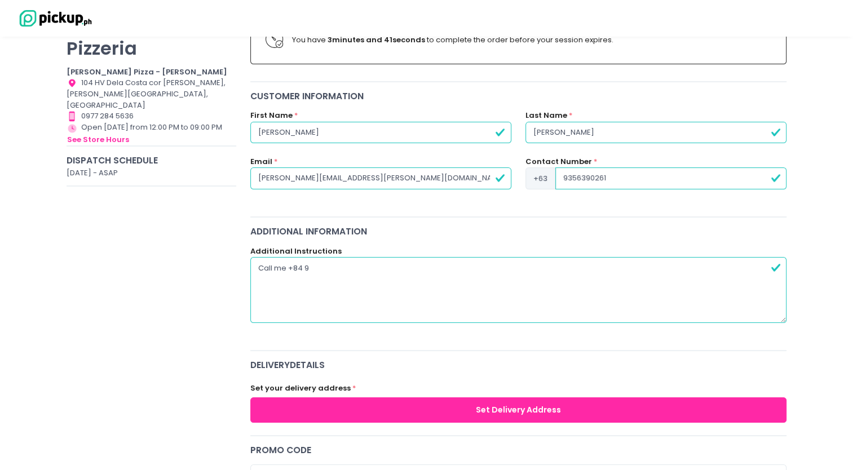
type textarea "Call me +84 94"
radio input "true"
type textarea "Call me +84 9"
radio input "true"
type textarea "Call me +84 93"
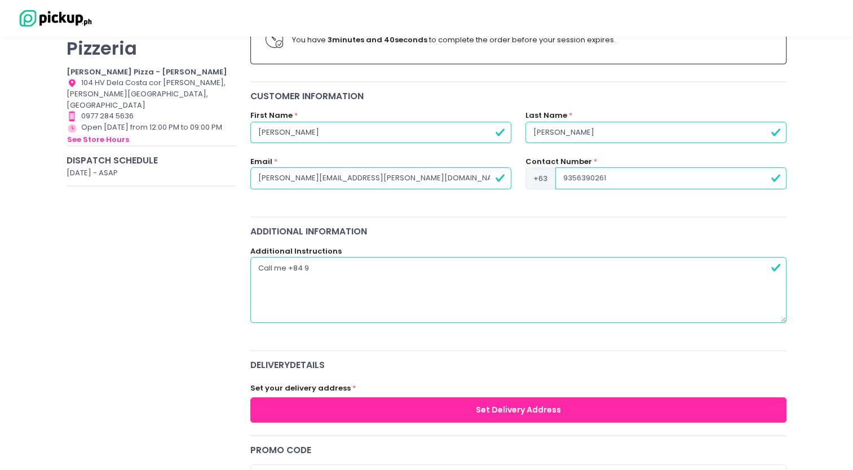
radio input "true"
type textarea "Call me +84 935"
radio input "true"
type textarea "Call me +84 935"
radio input "true"
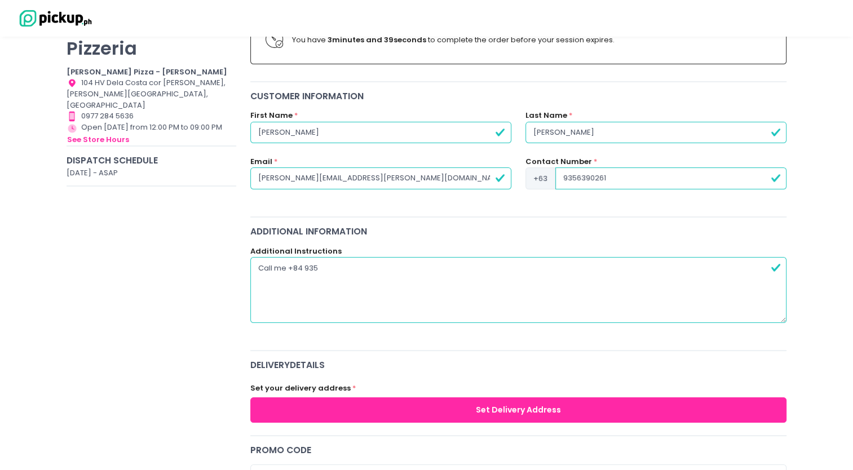
type textarea "Call me +84 935"
radio input "true"
type textarea "Call me +84 935"
radio input "true"
type textarea "Call me +84 935 6"
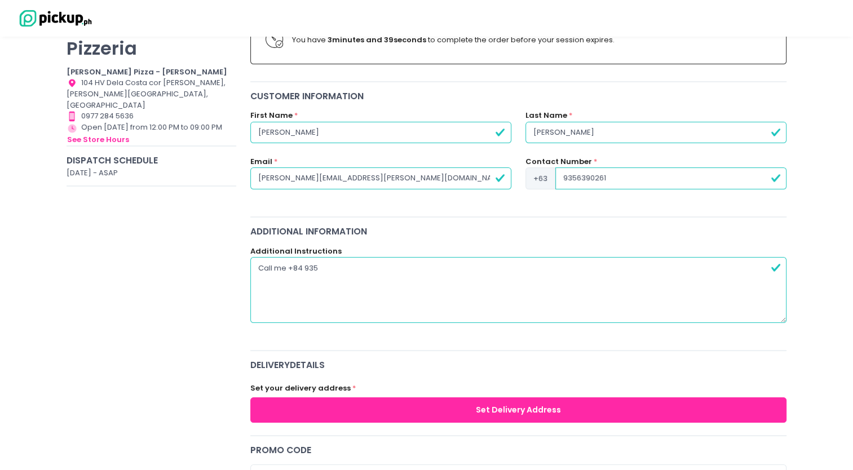
radio input "true"
type textarea "Call me [PHONE_NUMBER]"
radio input "true"
type textarea "Call me [PHONE_NUMBER]"
radio input "true"
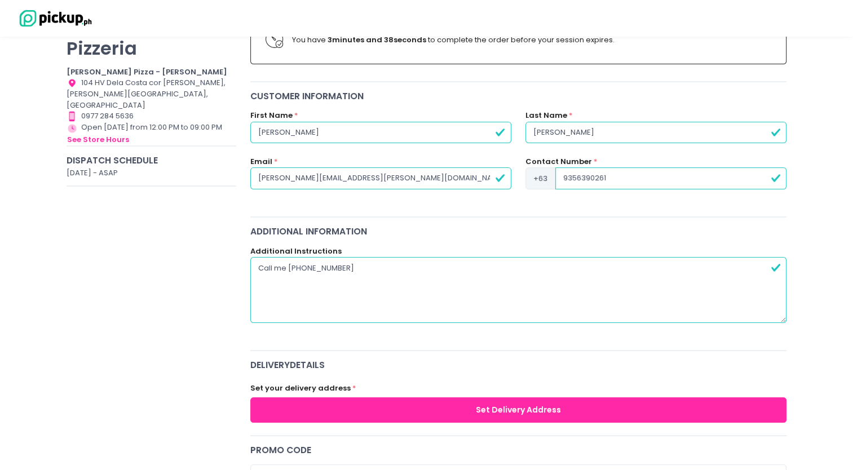
type textarea "Call me [PHONE_NUMBER]"
radio input "true"
type textarea "Call me [PHONE_NUMBER]"
radio input "true"
type textarea "Call me [PHONE_NUMBER]"
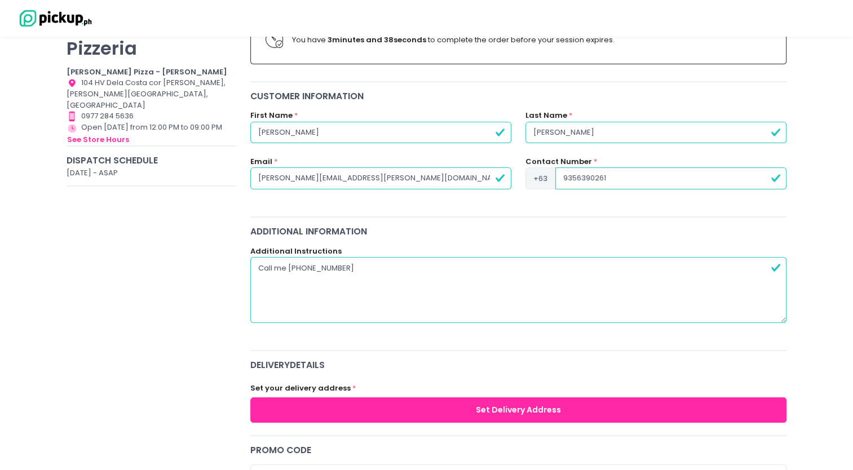
radio input "true"
type textarea "Call me [PHONE_NUMBER]"
radio input "true"
type textarea "Call me [PHONE_NUMBER]"
radio input "true"
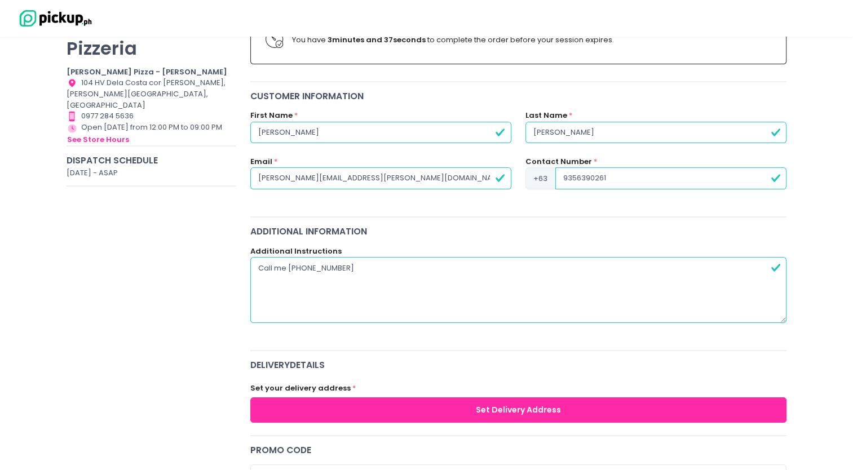
type textarea "Call me [PHONE_NUMBER]"
radio input "true"
type textarea "Call me [PHONE_NUMBER]"
radio input "true"
type textarea "Call me [PHONE_NUMBER] o"
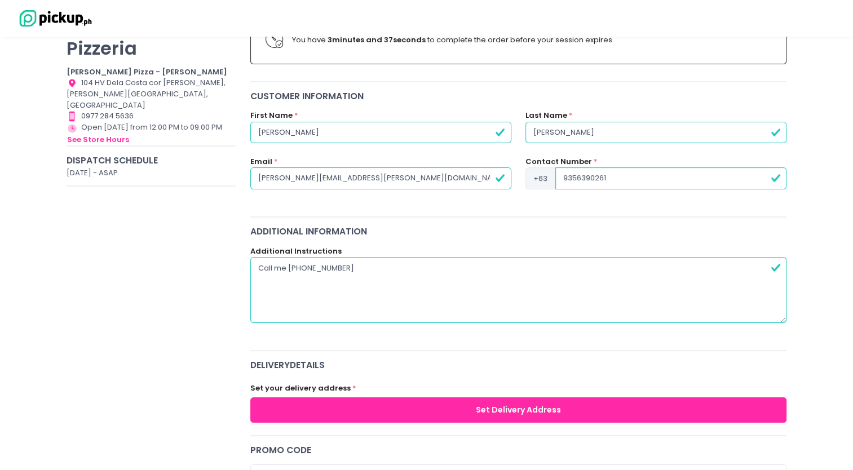
radio input "true"
type textarea "Call me [PHONE_NUMBER] on"
radio input "true"
type textarea "Call me [PHONE_NUMBER] on"
radio input "true"
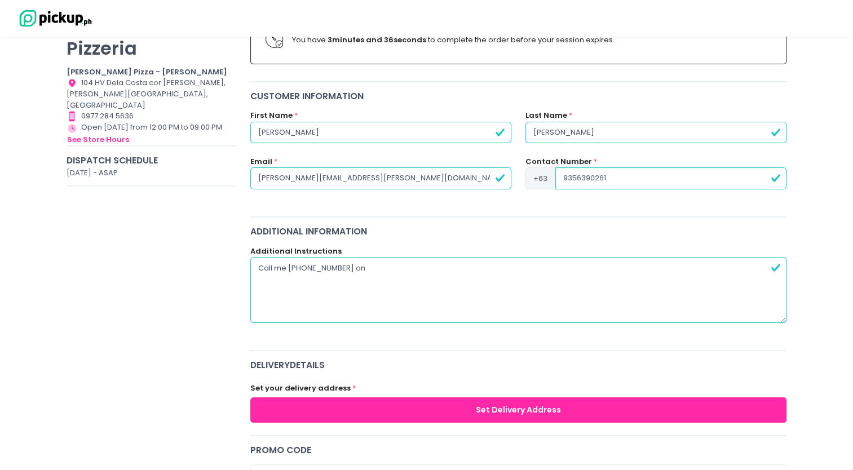
type textarea "Call me [PHONE_NUMBER] on W"
radio input "true"
type textarea "Call me [PHONE_NUMBER] on Wh"
radio input "true"
type textarea "Call me [PHONE_NUMBER] on Wha"
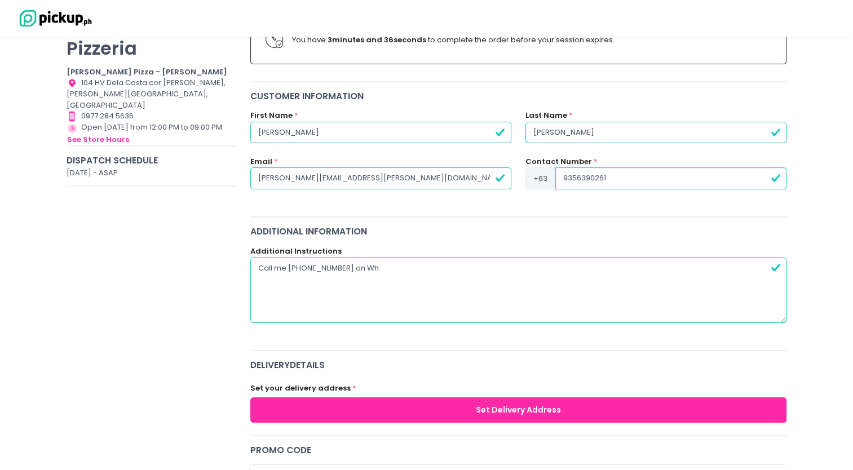
radio input "true"
type textarea "Call me [PHONE_NUMBER] on What"
radio input "true"
type textarea "Call me [PHONE_NUMBER] on Whats"
radio input "true"
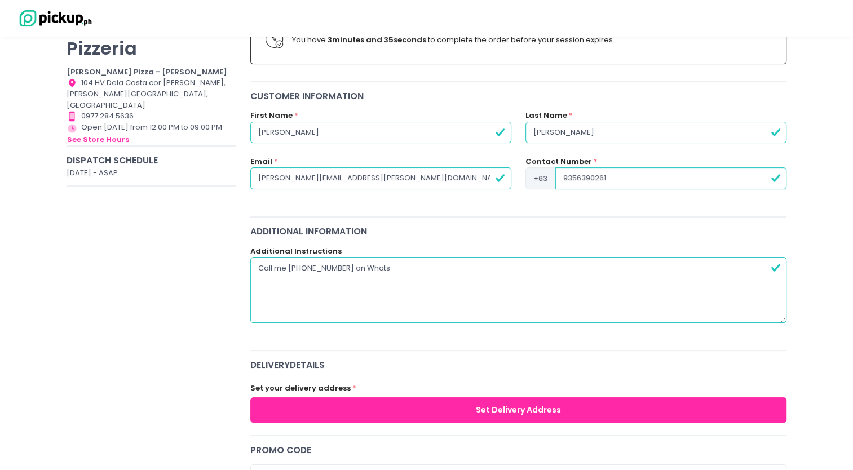
type textarea "Call me [PHONE_NUMBER] on WhatsA"
radio input "true"
type textarea "Call me [PHONE_NUMBER] on WhatsAp"
radio input "true"
type textarea "Call me [PHONE_NUMBER] on WhatsApp"
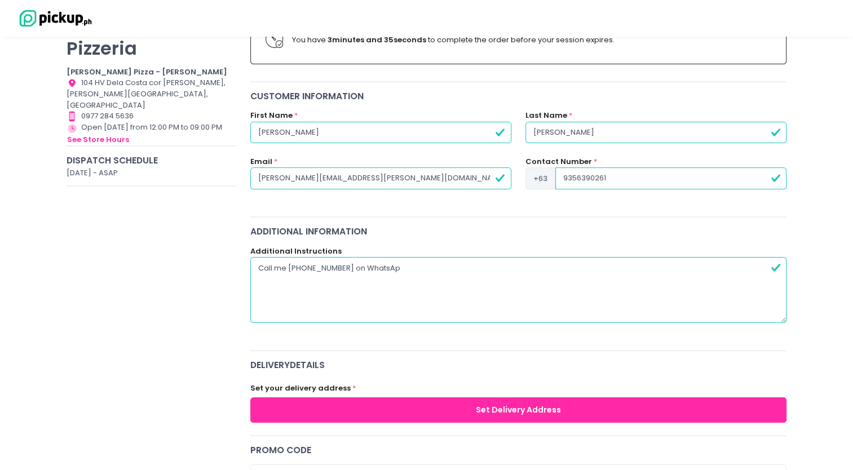
radio input "true"
type textarea "Call me [PHONE_NUMBER] on WhatsApp"
radio input "true"
type textarea "Call me [PHONE_NUMBER] on WhatsApp w"
radio input "true"
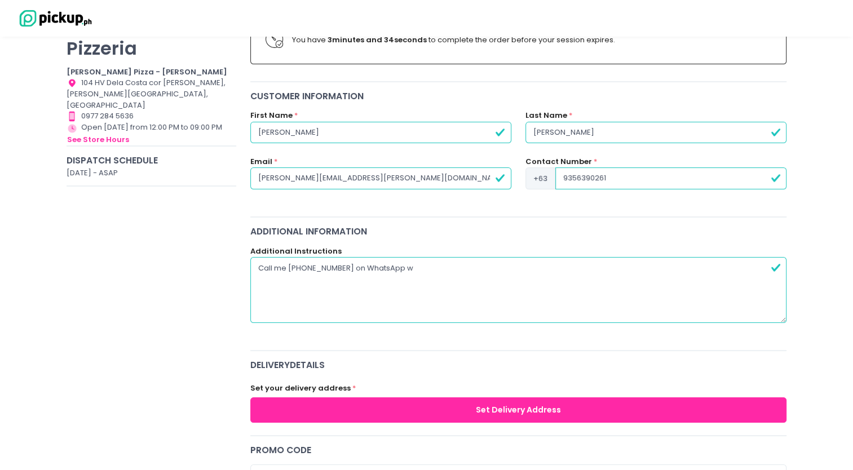
type textarea "Call me [PHONE_NUMBER] on WhatsApp wh"
radio input "true"
type textarea "Call me [PHONE_NUMBER] on WhatsApp whe"
radio input "true"
type textarea "Call me [PHONE_NUMBER] on WhatsApp when"
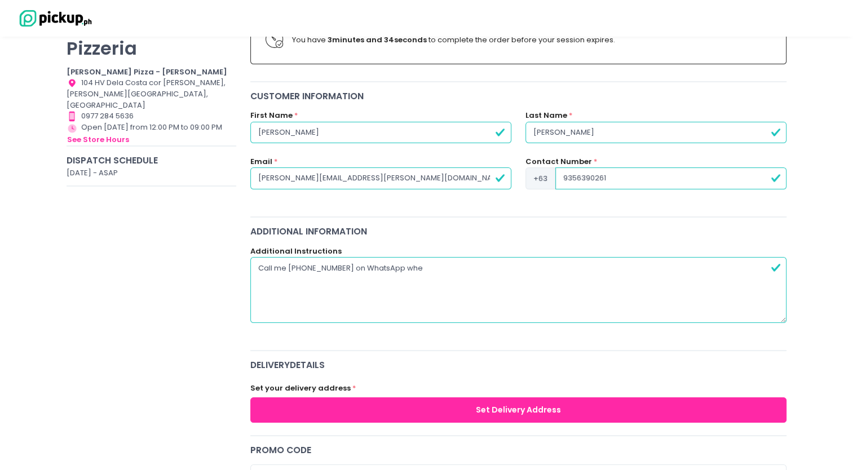
radio input "true"
type textarea "Call me [PHONE_NUMBER] on WhatsApp when"
radio input "true"
type textarea "Call me [PHONE_NUMBER] on WhatsApp when y"
radio input "true"
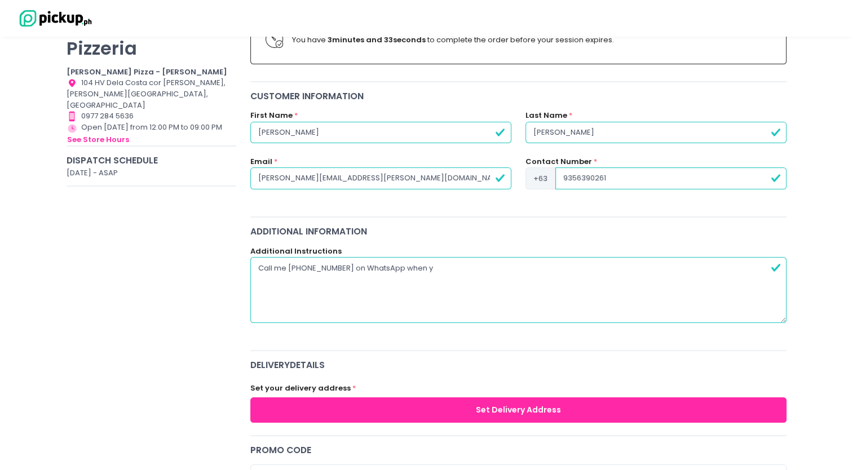
type textarea "Call me [PHONE_NUMBER] on WhatsApp when yo"
radio input "true"
type textarea "Call me [PHONE_NUMBER] on WhatsApp when you"
radio input "true"
type textarea "Call me [PHONE_NUMBER] on WhatsApp when you"
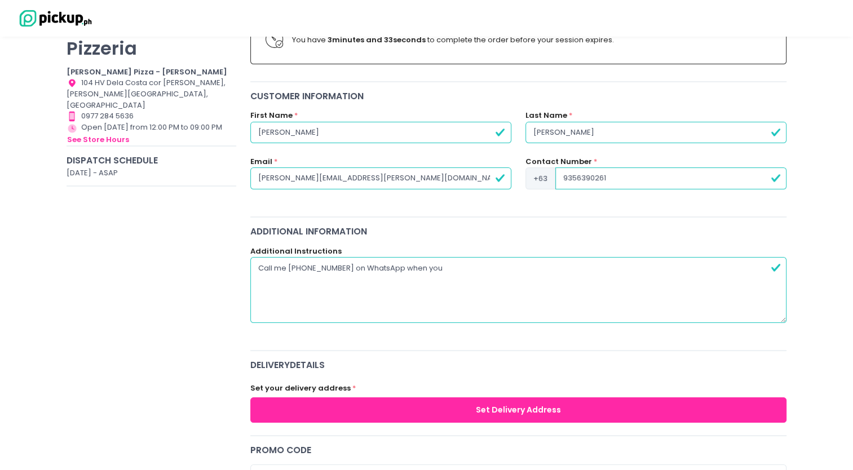
radio input "true"
type textarea "Call me [PHONE_NUMBER] on WhatsApp when you d"
radio input "true"
type textarea "Call me [PHONE_NUMBER] on WhatsApp when you de"
radio input "true"
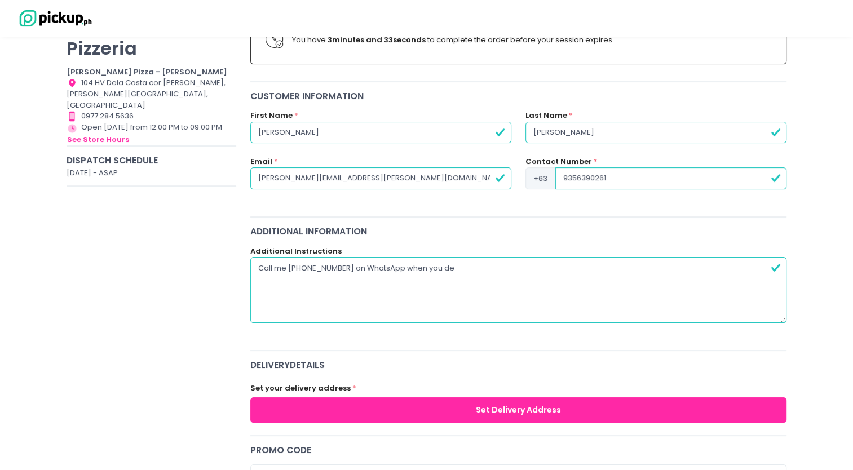
type textarea "Call me [PHONE_NUMBER] on WhatsApp when you del"
radio input "true"
type textarea "Call me [PHONE_NUMBER] on WhatsApp when you deli"
radio input "true"
type textarea "Call me [PHONE_NUMBER] on WhatsApp when you deliv"
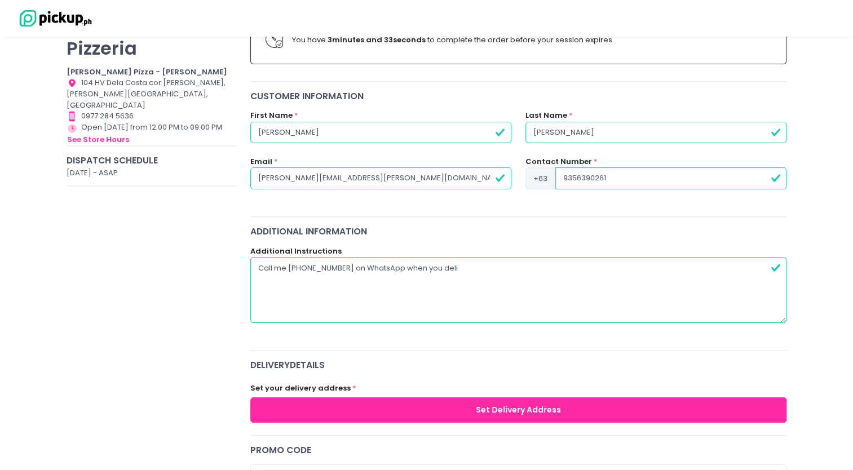
radio input "true"
type textarea "Call me [PHONE_NUMBER] on WhatsApp when you delive"
radio input "true"
type textarea "Call me [PHONE_NUMBER] on WhatsApp when you deliver"
radio input "true"
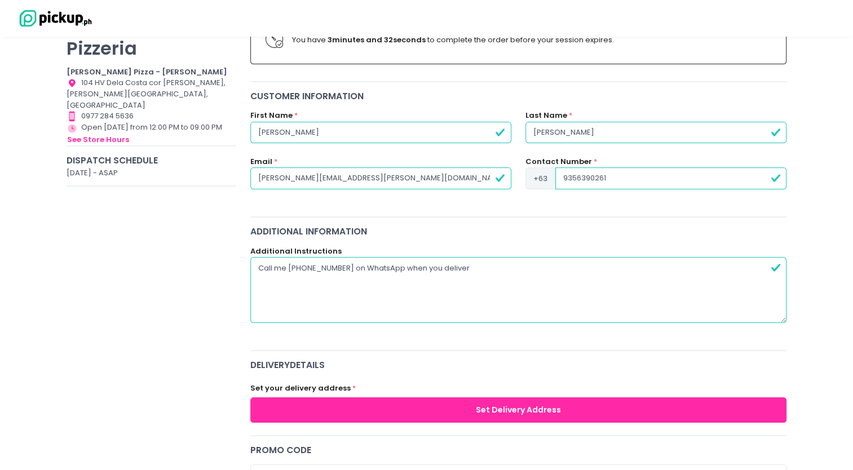
type textarea "Call me [PHONE_NUMBER] on WhatsApp when you deliver."
radio input "true"
type textarea "Call me [PHONE_NUMBER] on WhatsApp when you deliver."
radio input "true"
type textarea "Call me [PHONE_NUMBER] on WhatsApp when you deliver. T"
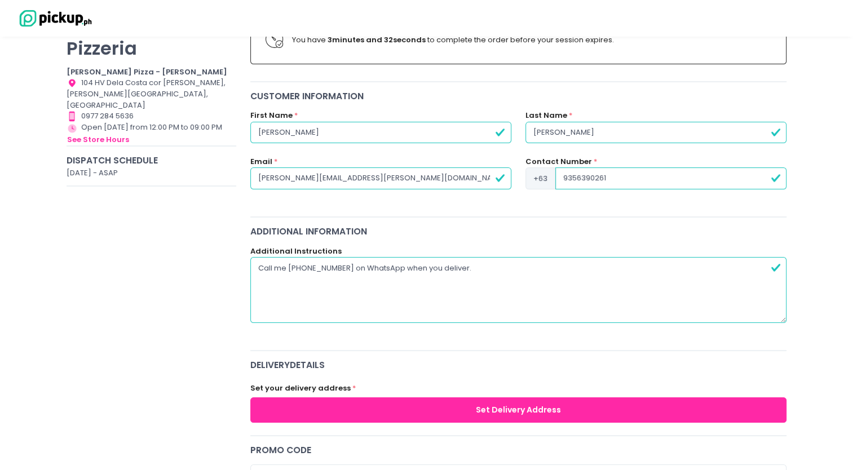
radio input "true"
type textarea "Call me [PHONE_NUMBER] on WhatsApp when you deliver. Th"
radio input "true"
type textarea "Call me [PHONE_NUMBER] on WhatsApp when you deliver. Tha"
radio input "true"
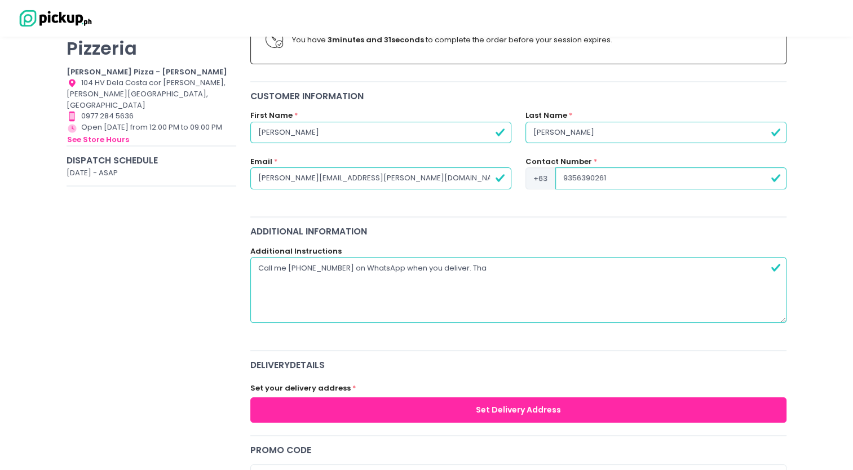
type textarea "Call me [PHONE_NUMBER] on WhatsApp when you deliver. Than"
radio input "true"
type textarea "Call me [PHONE_NUMBER] on WhatsApp when you deliver. Thank"
radio input "true"
type textarea "Call me [PHONE_NUMBER] on WhatsApp when you deliver. Thank"
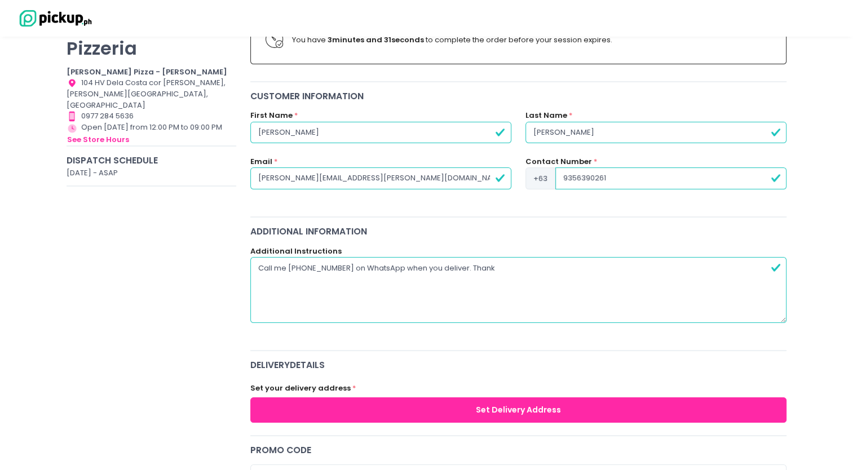
radio input "true"
type textarea "Call me [PHONE_NUMBER] on WhatsApp when you deliver. Thank y"
radio input "true"
type textarea "Call me [PHONE_NUMBER] on WhatsApp when you deliver. Thank yo"
radio input "true"
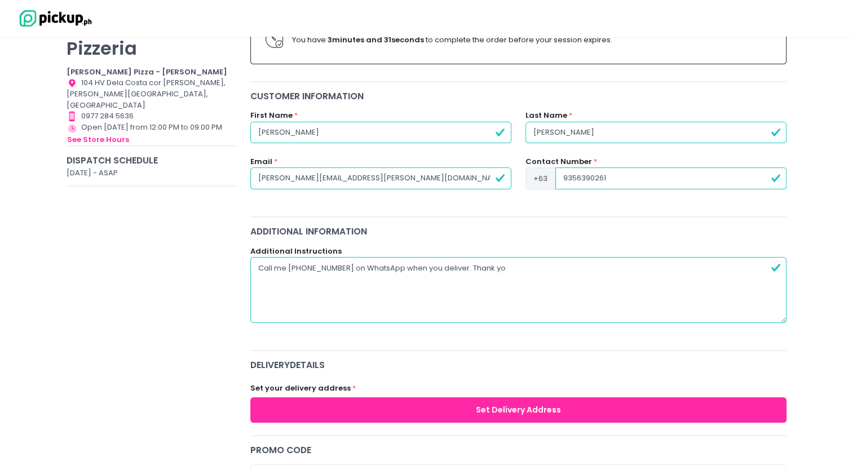
type textarea "Call me [PHONE_NUMBER] on WhatsApp when you deliver. Thank you"
radio input "true"
type textarea "Call me [PHONE_NUMBER] on WhatsApp when you deliver. Thank you."
radio input "true"
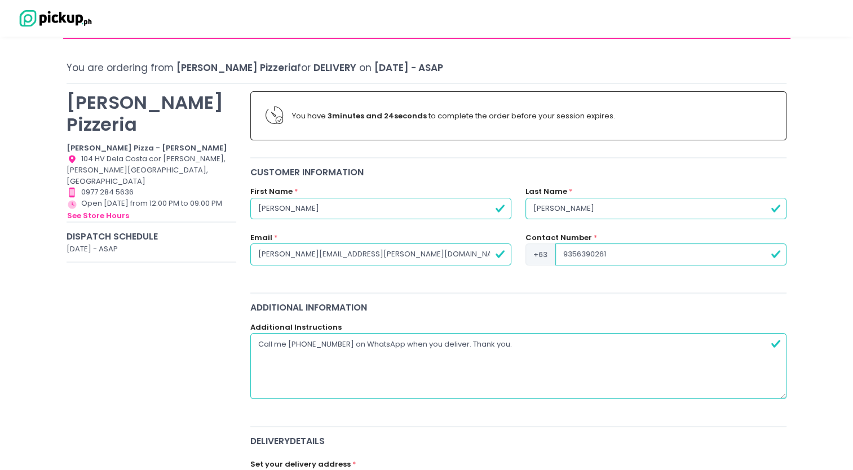
scroll to position [56, 0]
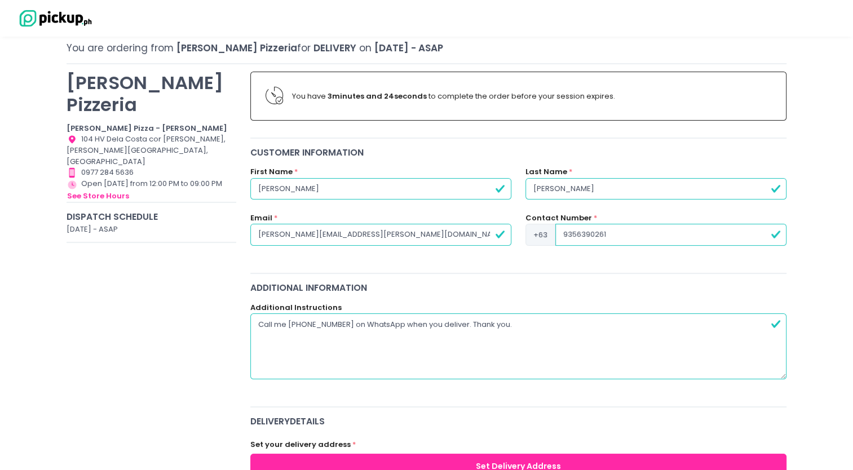
type textarea "Call me [PHONE_NUMBER] on WhatsApp when you deliver. Thank you."
radio input "true"
type textarea "Call me [PHONE_NUMBER] on WhatsApp when you deliver. Thank you. C"
radio input "true"
type textarea "Call me [PHONE_NUMBER] on WhatsApp when you deliver. Thank you. Co"
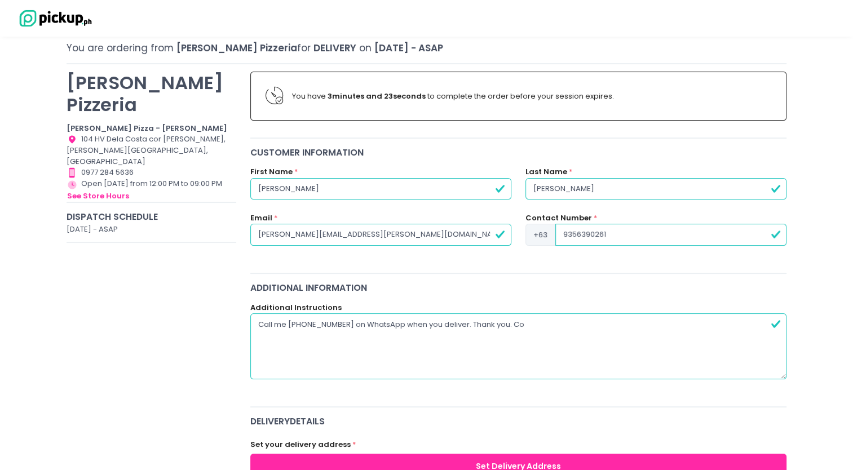
radio input "true"
type textarea "Call me [PHONE_NUMBER] on WhatsApp when you deliver. Thank you. Col"
radio input "true"
type textarea "Call me [PHONE_NUMBER] on WhatsApp when you deliver. Thank you. Cold"
radio input "true"
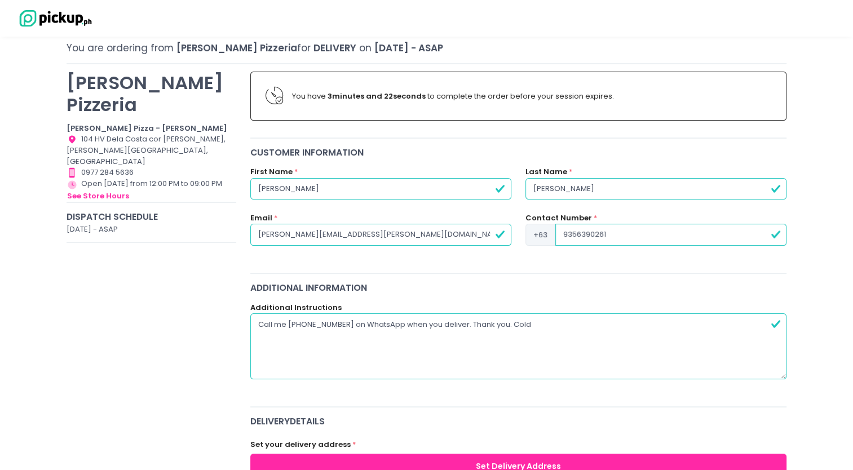
type textarea "Call me [PHONE_NUMBER] on WhatsApp when you deliver. Thank you. Cold"
radio input "true"
type textarea "Call me [PHONE_NUMBER] on WhatsApp when you deliver. Thank you. Cold f"
radio input "true"
type textarea "Call me [PHONE_NUMBER] on WhatsApp when you deliver. Thank you. Cold fo"
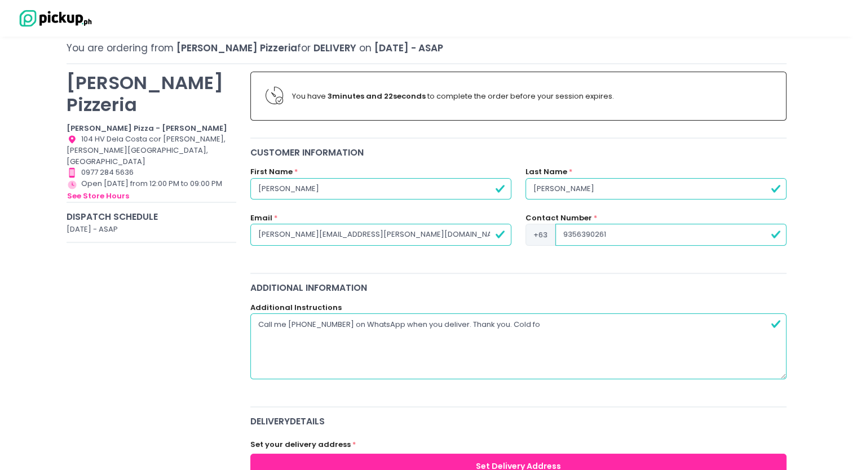
radio input "true"
type textarea "Call me [PHONE_NUMBER] on WhatsApp when you deliver. Thank you. Cold for"
radio input "true"
type textarea "Call me [PHONE_NUMBER] on WhatsApp when you deliver. Thank you. Cold for"
radio input "true"
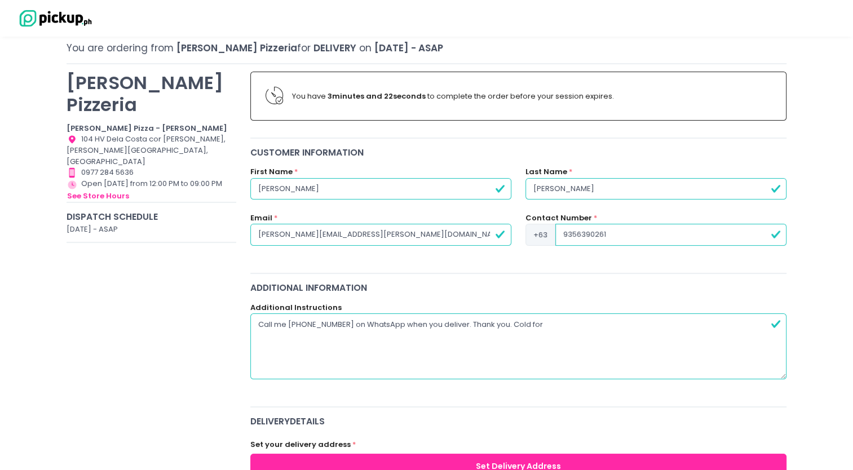
type textarea "Call me [PHONE_NUMBER] on WhatsApp when you deliver. Thank you. Cold for C"
radio input "true"
type textarea "Call me [PHONE_NUMBER] on WhatsApp when you deliver. Thank you. Cold for Co"
radio input "true"
type textarea "Call me [PHONE_NUMBER] on WhatsApp when you deliver. Thank you. Cold for Cok"
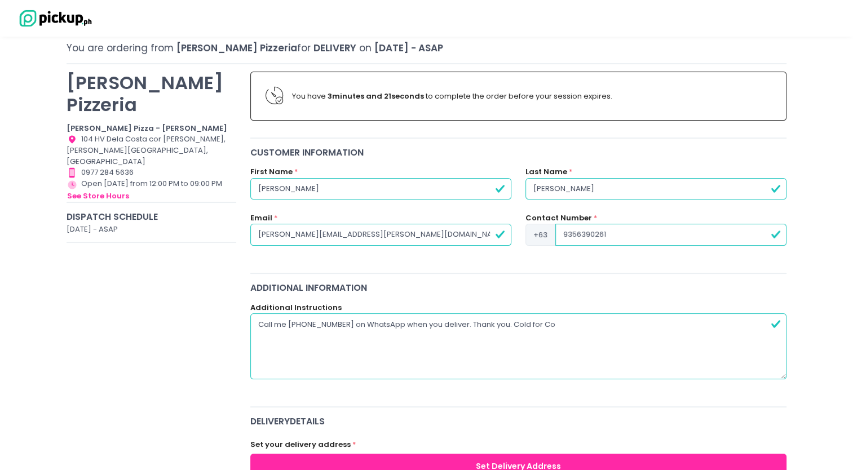
radio input "true"
type textarea "Call me [PHONE_NUMBER] on WhatsApp when you deliver. Thank you. Cold for Coke"
click at [624, 231] on input "9356390261" at bounding box center [670, 234] width 231 height 21
click at [289, 322] on textarea "Call me [PHONE_NUMBER] on WhatsApp when you deliver. Thank you. Cold Cokes" at bounding box center [518, 345] width 537 height 65
click at [429, 322] on textarea "Call me at [PHONE_NUMBER] on WhatsApp when you deliver. Thank you. Cold Cokes" at bounding box center [518, 345] width 537 height 65
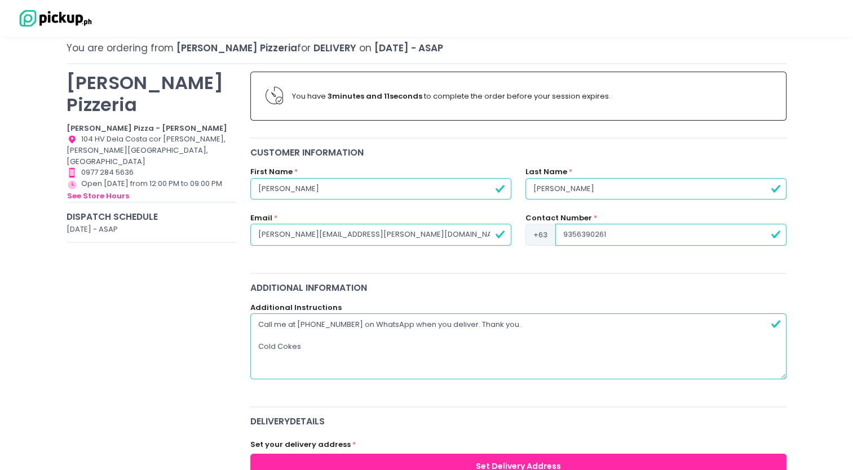
click at [429, 322] on textarea "Call me at [PHONE_NUMBER] on WhatsApp when you deliver. Thank you. Cold Cokes" at bounding box center [518, 345] width 537 height 65
click at [400, 322] on textarea "Call me at [PHONE_NUMBER] on WhatsApp when you deliver. Thank you. Cold Cokes" at bounding box center [518, 345] width 537 height 65
click at [370, 321] on textarea "Call me at [PHONE_NUMBER] on WhatsApp when you deliver. Thank you. Cold Cokes" at bounding box center [518, 345] width 537 height 65
click at [444, 322] on textarea "Call me at [PHONE_NUMBER] on Phone or WhatsApp when you deliver. Thank you. Col…" at bounding box center [518, 345] width 537 height 65
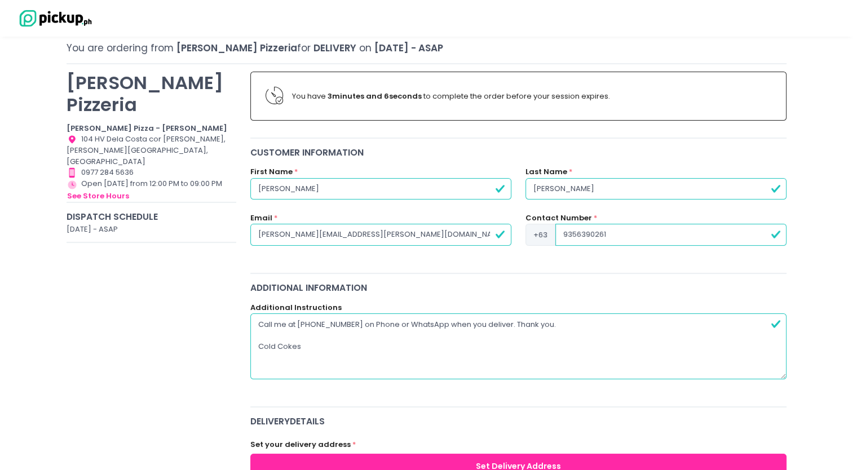
click at [556, 323] on textarea "Call me at [PHONE_NUMBER] on Phone or WhatsApp when you deliver. Thank you. Col…" at bounding box center [518, 345] width 537 height 65
click at [512, 326] on textarea "Call me at [PHONE_NUMBER] on Phone or WhatsApp when you deliver. Thank you. Col…" at bounding box center [518, 345] width 537 height 65
click at [534, 233] on span "+63" at bounding box center [540, 234] width 30 height 21
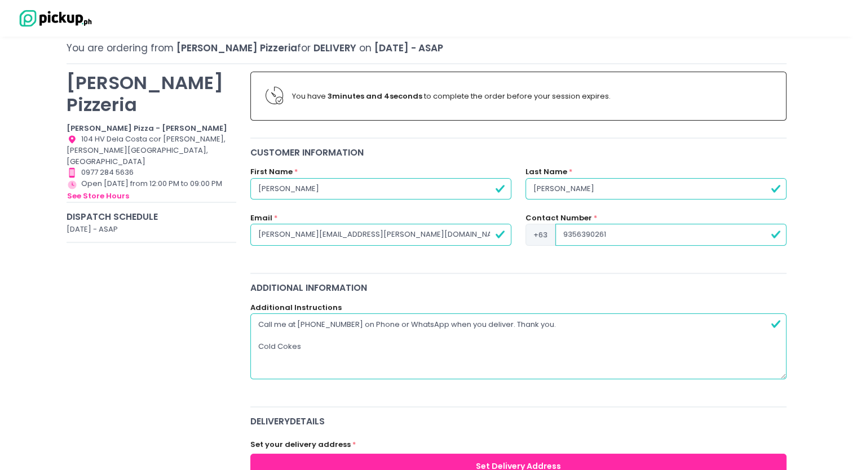
click at [548, 233] on span "+63" at bounding box center [540, 234] width 30 height 21
click at [381, 325] on textarea "Call me at [PHONE_NUMBER] on Phone or WhatsApp when you deliver. Thank you. Col…" at bounding box center [518, 345] width 537 height 65
click at [420, 322] on textarea "Call me at [PHONE_NUMBER] on Phone or WhatsApp when you deliver. Thank you. Col…" at bounding box center [518, 345] width 537 height 65
click at [465, 321] on textarea "Call me at [PHONE_NUMBER] on Phone or WhatsApp when you deliver. Thank you. Col…" at bounding box center [518, 345] width 537 height 65
click at [446, 323] on textarea "Call me at [PHONE_NUMBER] on Phone or WhatsApp when you deliver. Thank you. Col…" at bounding box center [518, 345] width 537 height 65
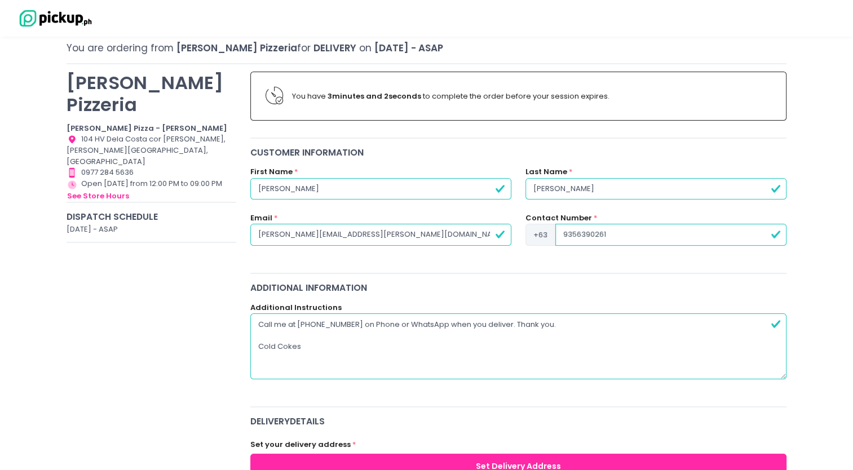
click at [335, 233] on input "[PERSON_NAME][EMAIL_ADDRESS][PERSON_NAME][DOMAIN_NAME]" at bounding box center [380, 234] width 261 height 21
drag, startPoint x: 365, startPoint y: 235, endPoint x: 131, endPoint y: 227, distance: 234.0
click at [406, 308] on div "Additional Instructions Call me at [PHONE_NUMBER] on Phone or WhatsApp when you…" at bounding box center [518, 340] width 537 height 77
click at [396, 321] on textarea "Call me at [PHONE_NUMBER] on Phone or WhatsApp when you deliver. Thank you. Col…" at bounding box center [518, 345] width 537 height 65
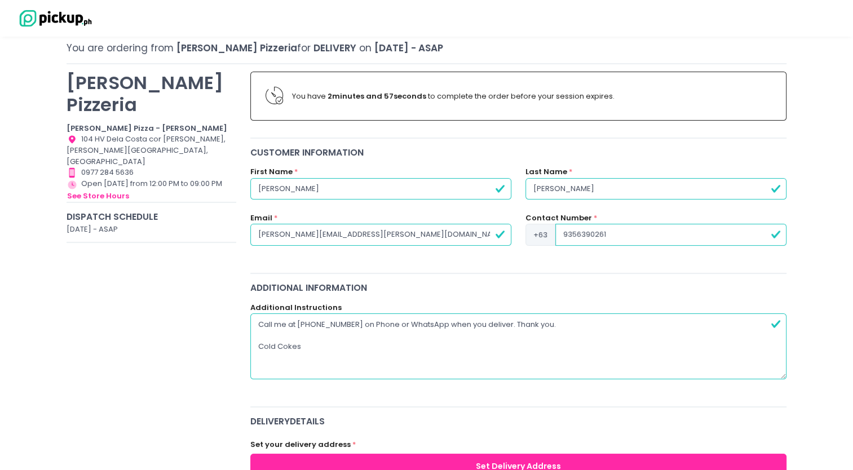
click at [446, 321] on textarea "Call me at [PHONE_NUMBER] on Phone or WhatsApp when you deliver. Thank you. Col…" at bounding box center [518, 345] width 537 height 65
click at [445, 320] on textarea "Call me at [PHONE_NUMBER] on Phone or WhatsApp (or if you don't have WhatsApp, …" at bounding box center [518, 345] width 537 height 65
click at [508, 322] on textarea "Call me at [PHONE_NUMBER] on Phone or WhatsApp when you deliver. Thank you. Col…" at bounding box center [518, 345] width 537 height 65
paste textarea "(or if you don't have WhatsApp, can send me email)"
click at [329, 344] on textarea "Call me at [PHONE_NUMBER] on Phone or WhatsApp when you deliver (or if you don'…" at bounding box center [518, 345] width 537 height 65
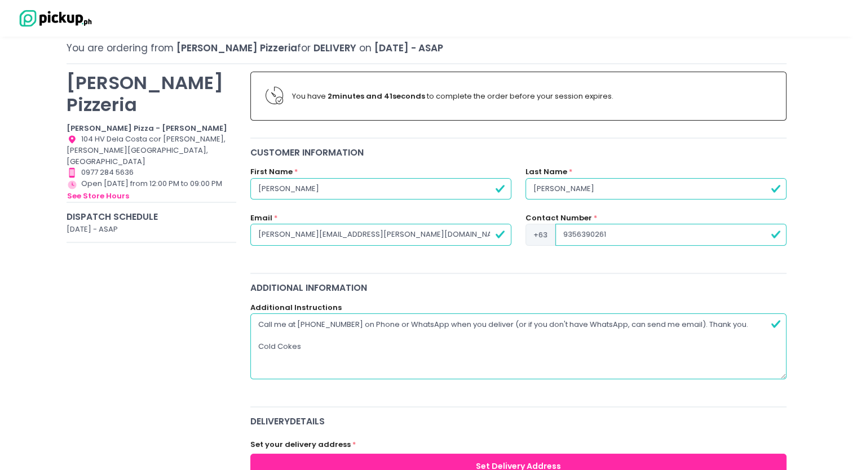
drag, startPoint x: 326, startPoint y: 343, endPoint x: 240, endPoint y: 344, distance: 85.7
click at [327, 344] on textarea "Call me at [PHONE_NUMBER] on Phone or WhatsApp when you deliver (or if you don'…" at bounding box center [518, 345] width 537 height 65
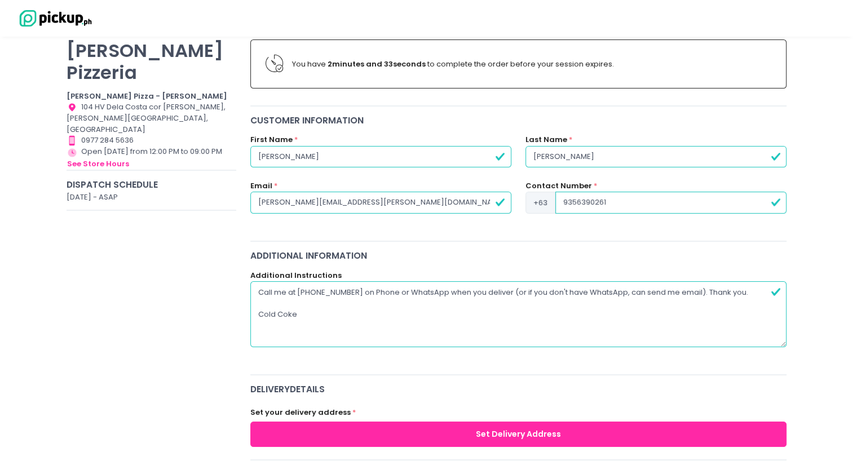
scroll to position [225, 0]
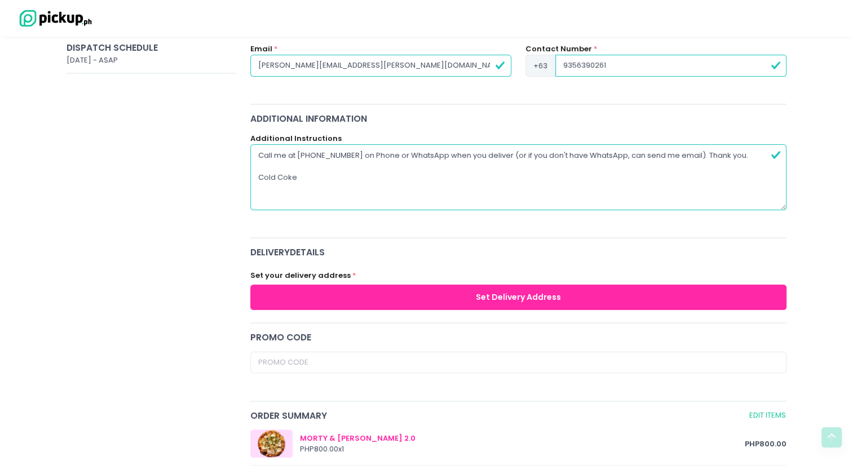
click at [382, 286] on button "Set Delivery Address" at bounding box center [518, 297] width 537 height 25
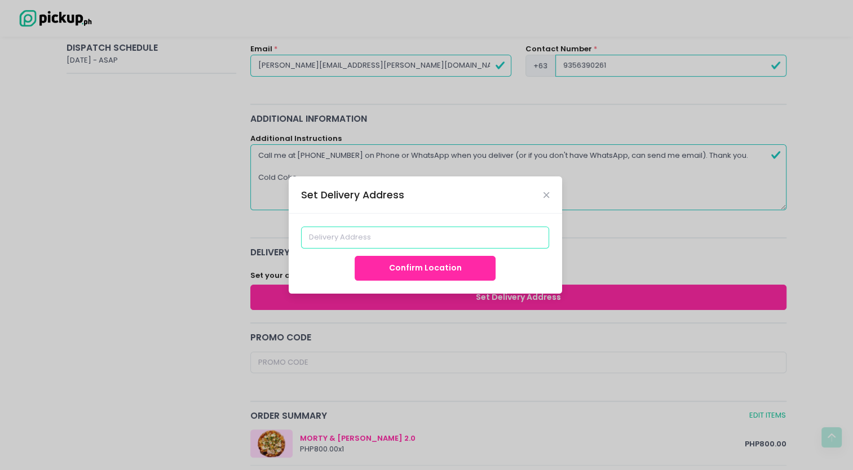
click at [365, 229] on input at bounding box center [425, 237] width 248 height 21
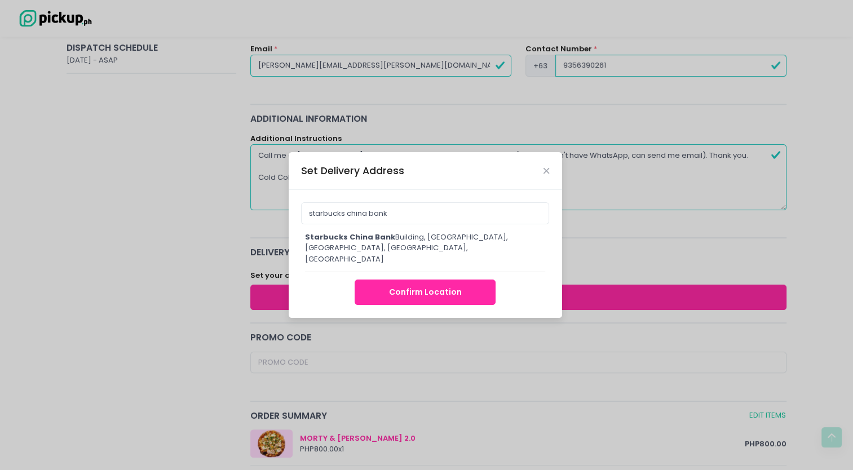
click at [388, 243] on div "starbucks [GEOGRAPHIC_DATA], [GEOGRAPHIC_DATA], [GEOGRAPHIC_DATA], [GEOGRAPHIC_…" at bounding box center [425, 248] width 241 height 33
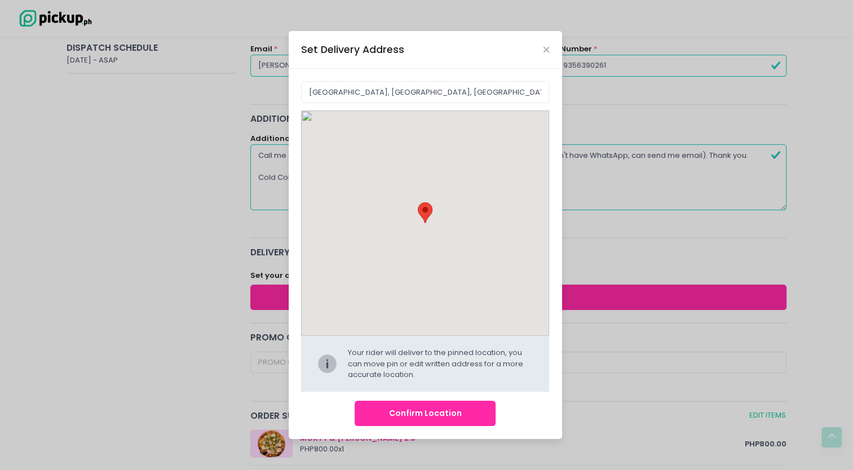
click at [433, 409] on button "Confirm Location" at bounding box center [424, 413] width 141 height 25
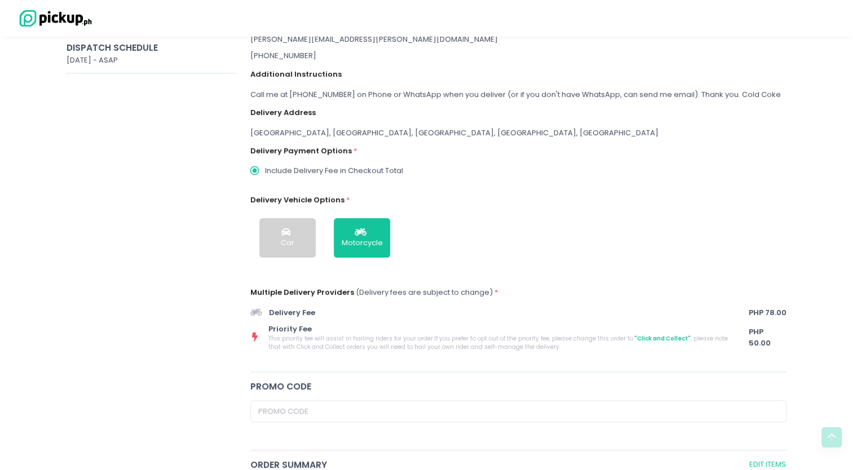
click at [286, 239] on div "Car" at bounding box center [288, 242] width 14 height 11
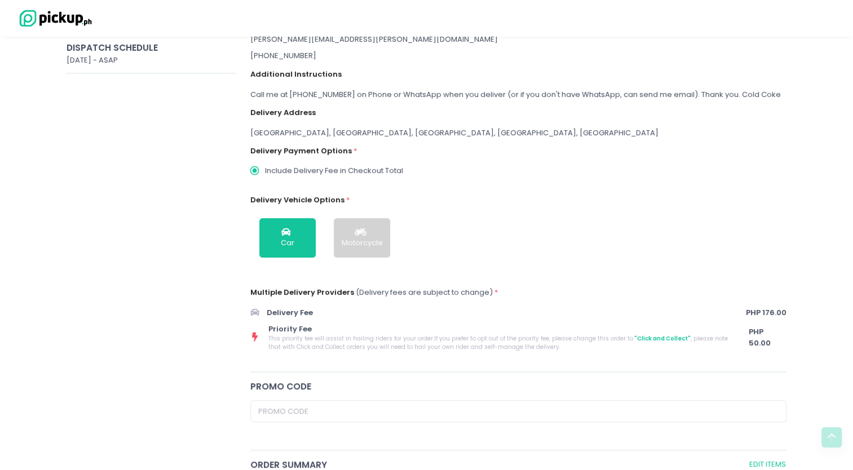
click at [361, 237] on div "Motorcycle" at bounding box center [362, 242] width 41 height 11
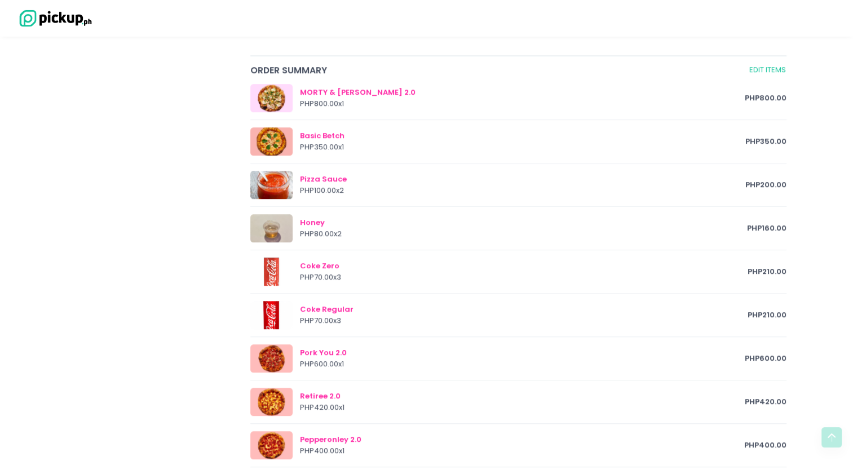
scroll to position [620, 0]
click at [358, 89] on div "MORTY & [PERSON_NAME] 2.0" at bounding box center [522, 92] width 445 height 11
click at [768, 65] on link "Edit Items" at bounding box center [767, 70] width 38 height 13
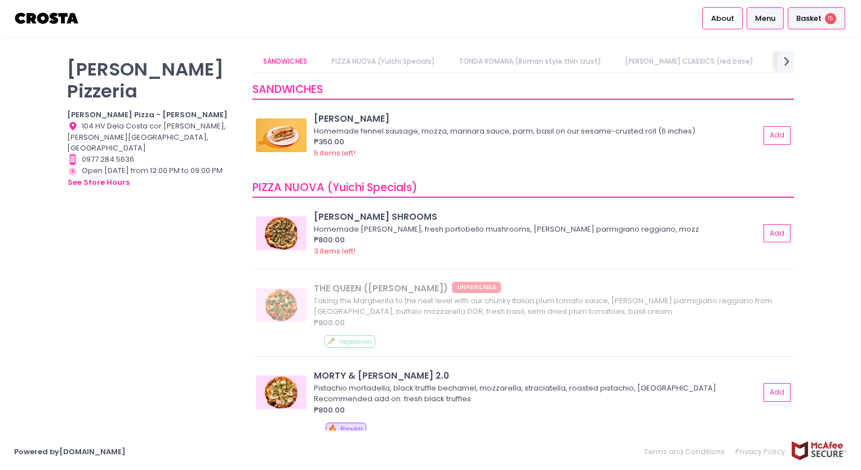
click at [812, 25] on div "Basket 15" at bounding box center [816, 18] width 57 height 22
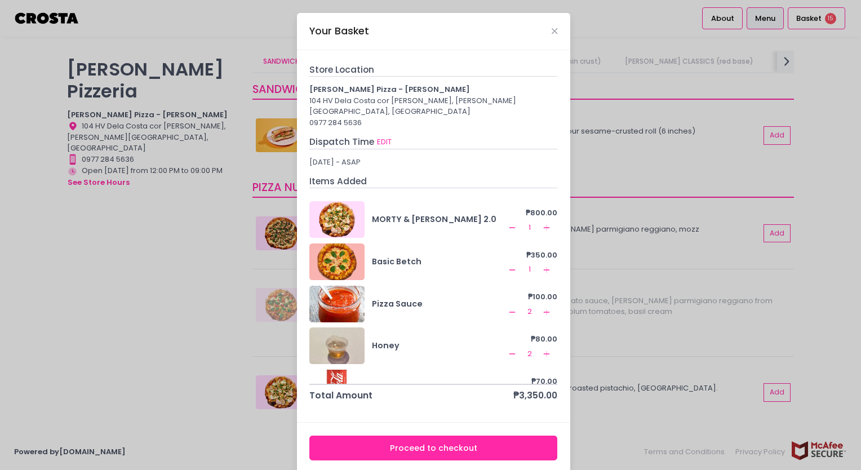
click at [547, 225] on rect at bounding box center [547, 228] width 1 height 6
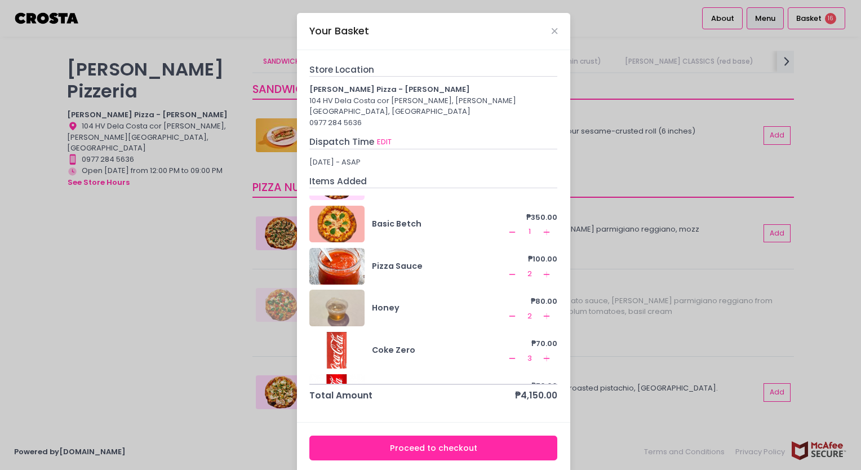
scroll to position [56, 0]
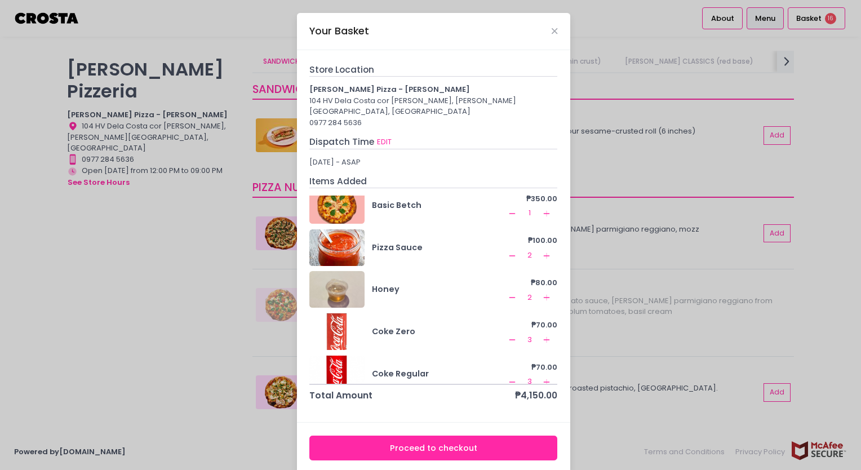
click at [542, 251] on icon "Add Created with Sketch." at bounding box center [546, 255] width 9 height 9
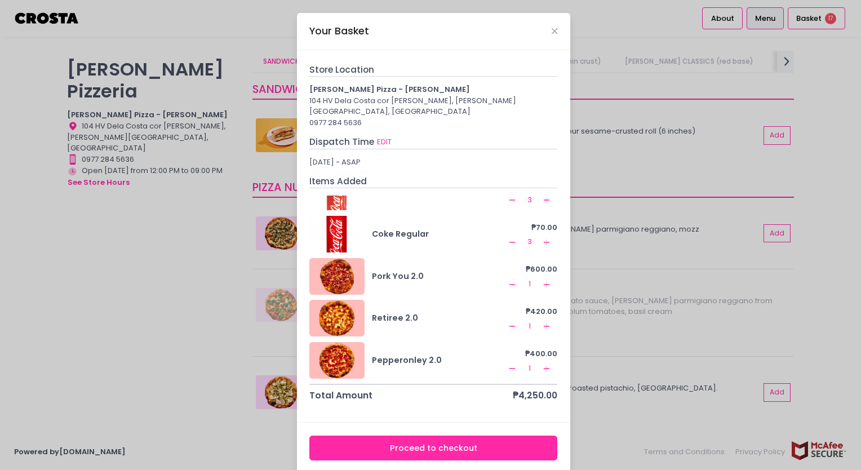
scroll to position [27, 0]
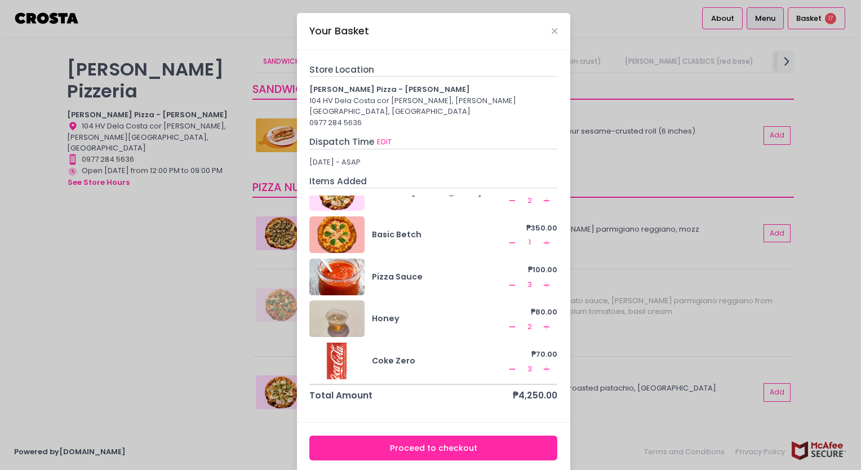
click at [508, 281] on icon "Remove Created with Sketch." at bounding box center [512, 285] width 9 height 9
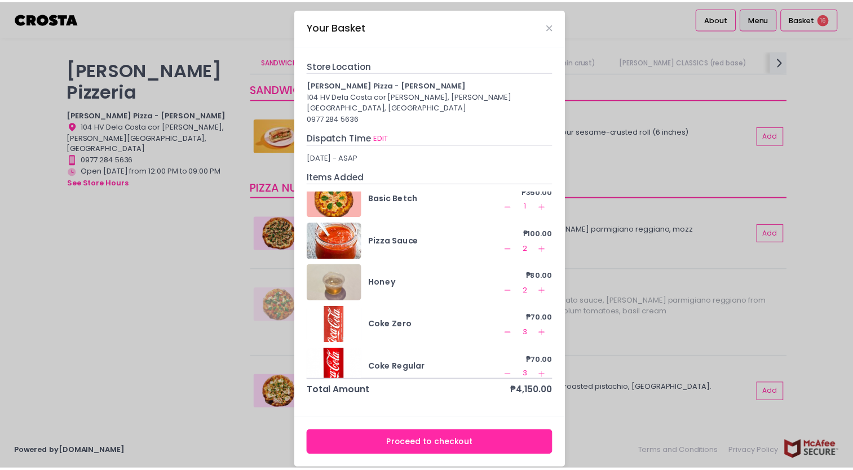
scroll to position [0, 0]
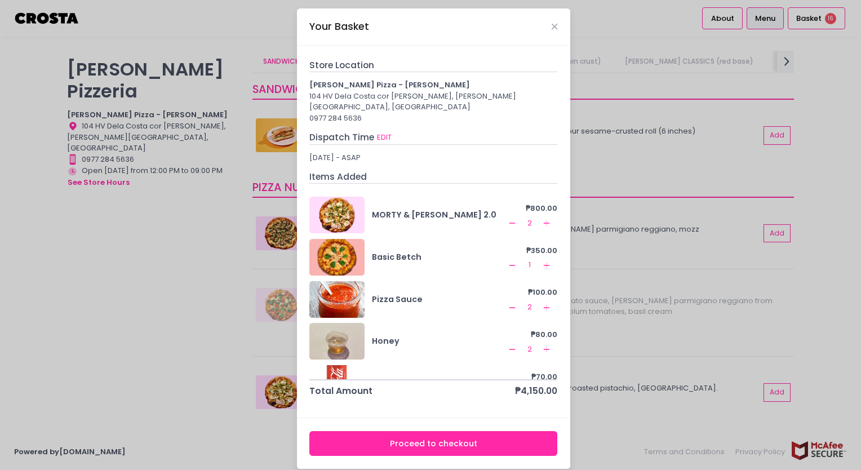
click at [418, 436] on button "Proceed to checkout" at bounding box center [433, 443] width 248 height 25
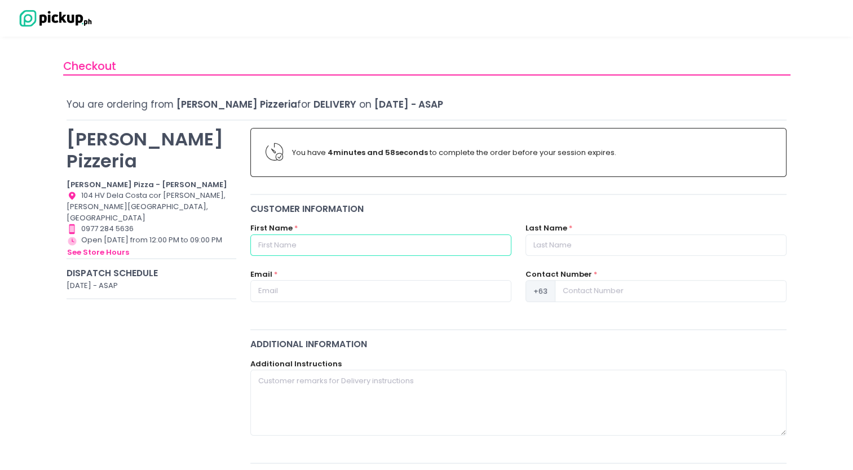
click at [344, 245] on input "text" at bounding box center [380, 244] width 261 height 21
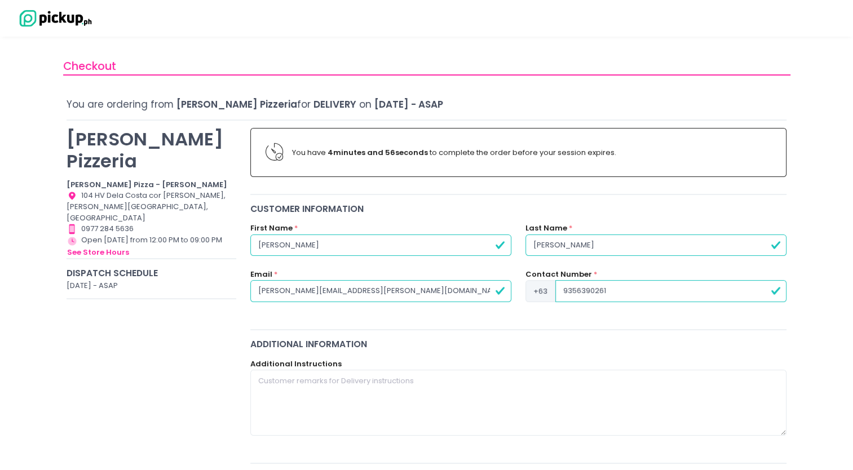
click at [404, 285] on input "[PERSON_NAME][EMAIL_ADDRESS][PERSON_NAME][DOMAIN_NAME]" at bounding box center [380, 290] width 261 height 21
click at [314, 382] on textarea at bounding box center [518, 402] width 537 height 65
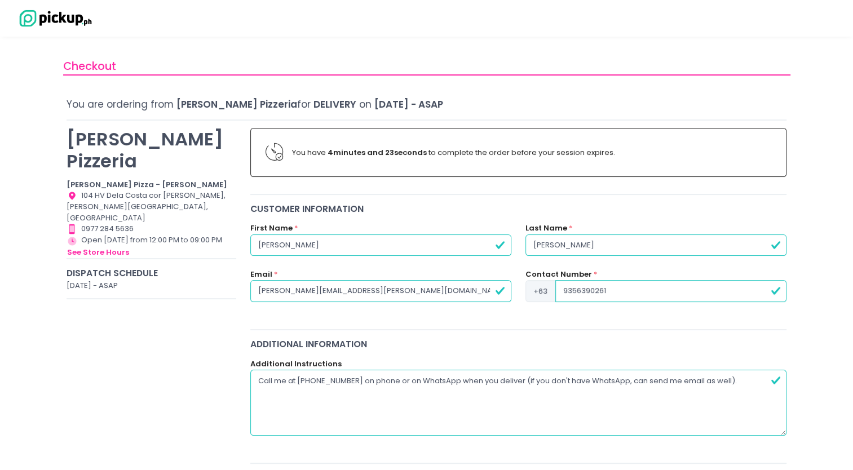
click at [460, 378] on textarea "Call me at [PHONE_NUMBER] on phone or on WhatsApp when you deliver (if you don'…" at bounding box center [518, 402] width 537 height 65
click at [645, 375] on textarea "Call me at [PHONE_NUMBER] on phone or on WhatsApp or iMessage when you deliver …" at bounding box center [518, 402] width 537 height 65
click at [670, 378] on textarea "Call me at [PHONE_NUMBER] on phone or on WhatsApp or iMessage when you deliver …" at bounding box center [518, 402] width 537 height 65
drag, startPoint x: 397, startPoint y: 379, endPoint x: 418, endPoint y: 378, distance: 20.9
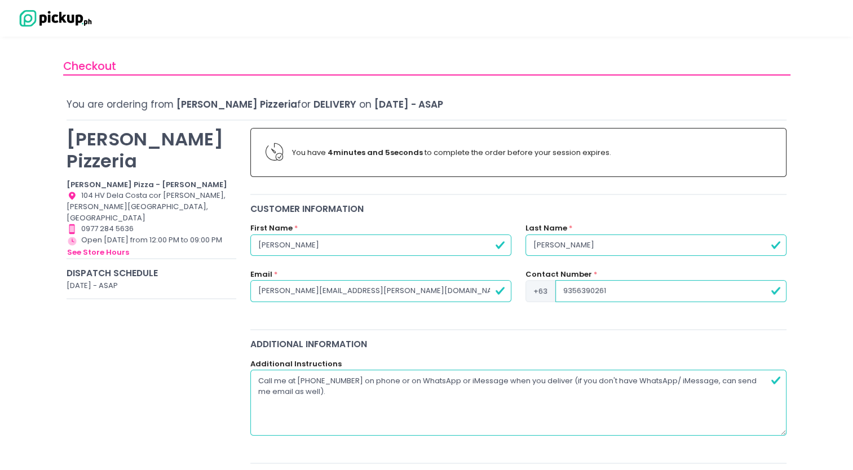
click at [418, 378] on textarea "Call me at [PHONE_NUMBER] on phone or on WhatsApp or iMessage when you deliver …" at bounding box center [518, 402] width 537 height 65
click at [440, 378] on textarea "Call me at [PHONE_NUMBER] on phone/WhatsApp or iMessage when you deliver (if yo…" at bounding box center [518, 402] width 537 height 65
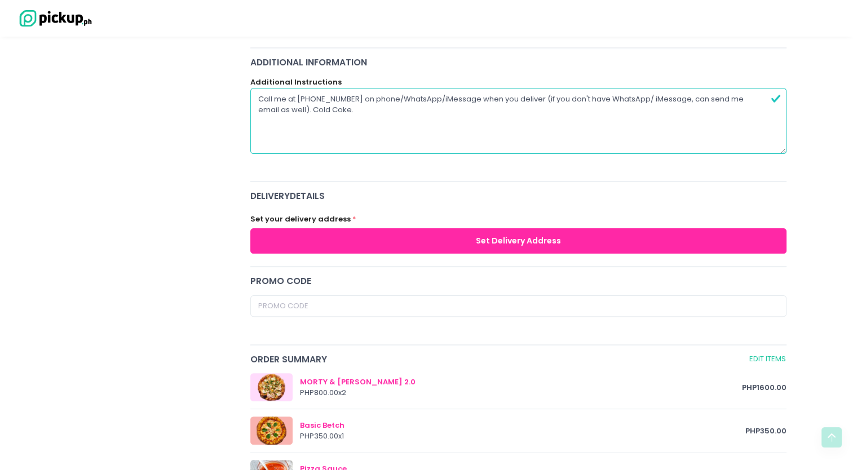
scroll to position [56, 0]
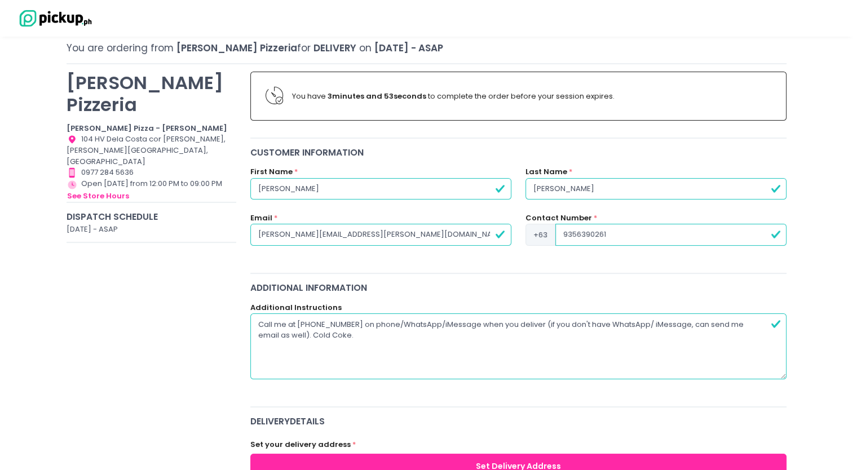
click at [389, 229] on input "[PERSON_NAME][EMAIL_ADDRESS][PERSON_NAME][DOMAIN_NAME]" at bounding box center [380, 234] width 261 height 21
click at [340, 230] on input "[PERSON_NAME][EMAIL_ADDRESS][PERSON_NAME][DOMAIN_NAME]" at bounding box center [380, 234] width 261 height 21
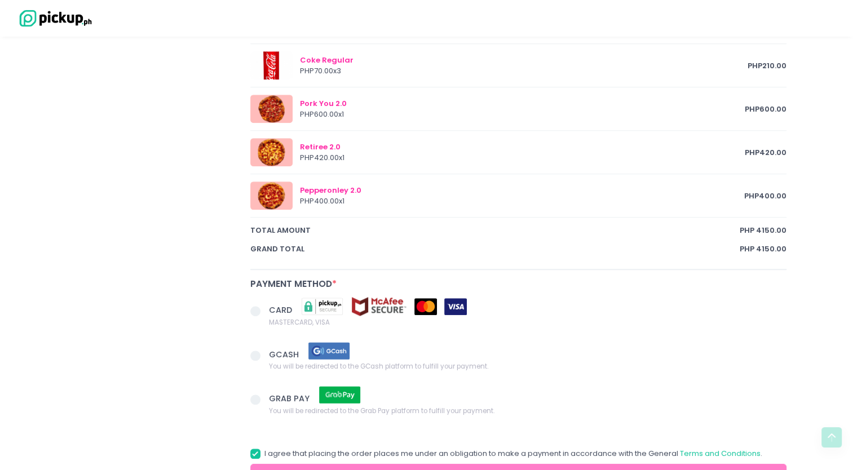
scroll to position [901, 0]
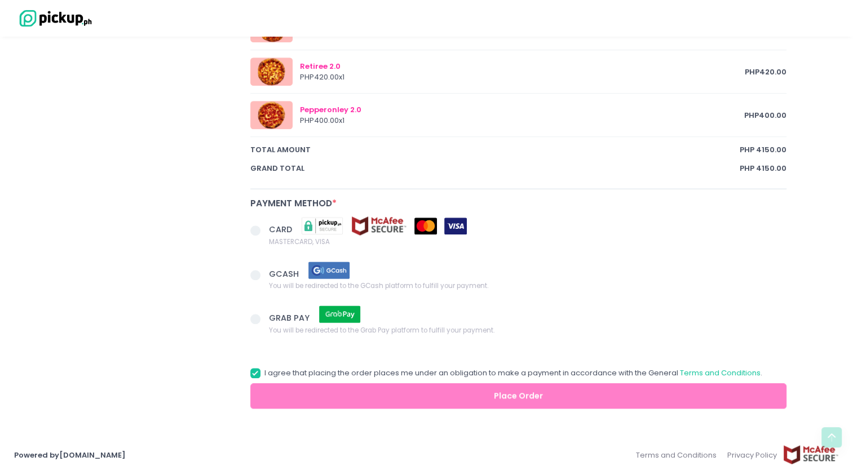
click at [280, 316] on span "GRAB PAY" at bounding box center [290, 317] width 43 height 11
click at [272, 316] on input "GRAB PAY You will be redirected to the Grab Pay platform to fulfill your paymen…" at bounding box center [267, 316] width 7 height 7
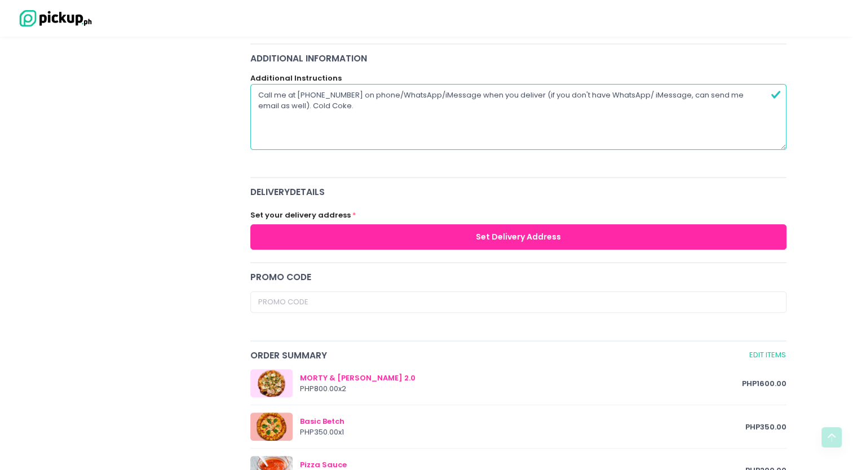
scroll to position [281, 0]
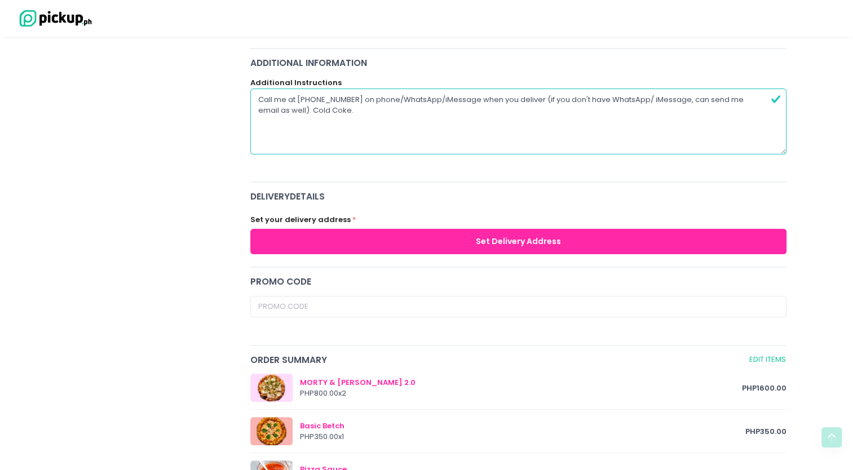
click at [427, 238] on button "Set Delivery Address" at bounding box center [518, 241] width 537 height 25
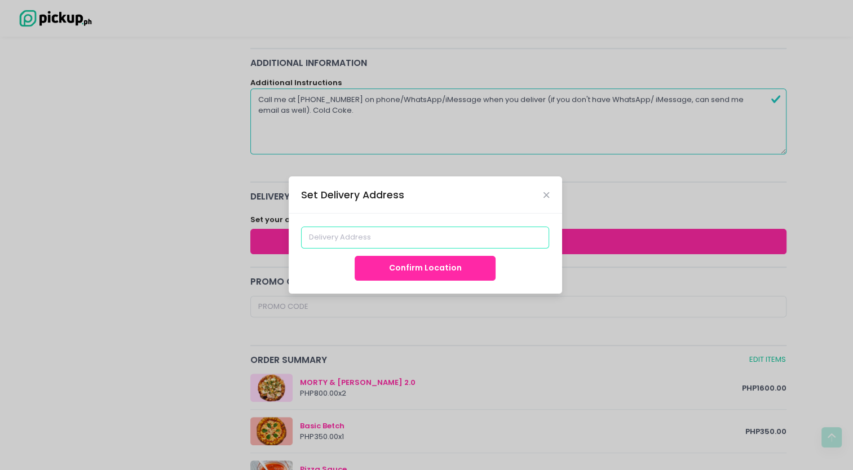
click at [374, 242] on input at bounding box center [425, 237] width 248 height 21
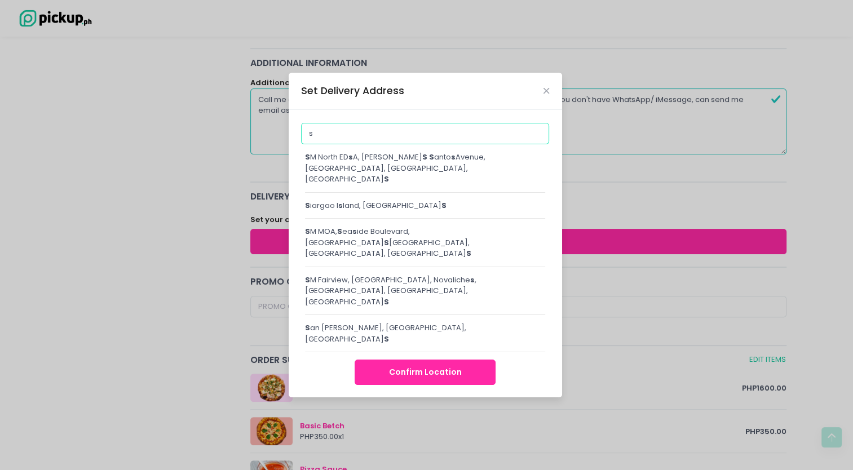
click at [411, 144] on input "s" at bounding box center [425, 133] width 248 height 21
click at [330, 144] on input "s" at bounding box center [425, 133] width 248 height 21
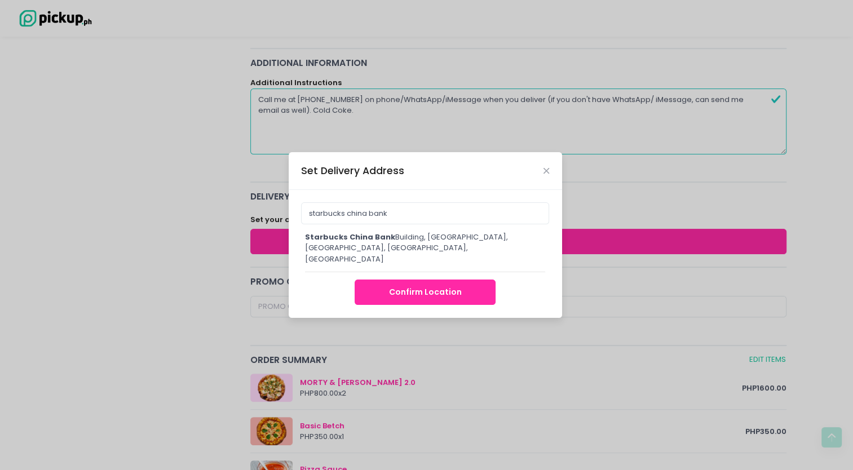
click at [369, 251] on div "starbucks [GEOGRAPHIC_DATA], [GEOGRAPHIC_DATA], [GEOGRAPHIC_DATA], [GEOGRAPHIC_…" at bounding box center [425, 248] width 241 height 33
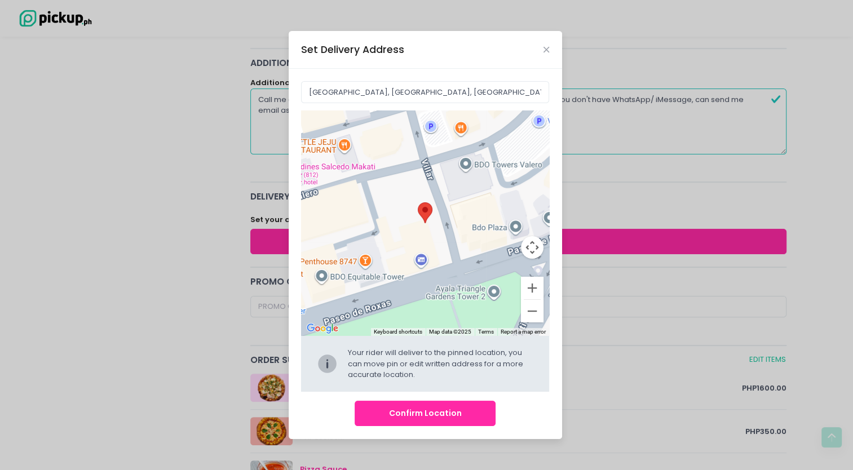
click at [446, 410] on button "Confirm Location" at bounding box center [424, 413] width 141 height 25
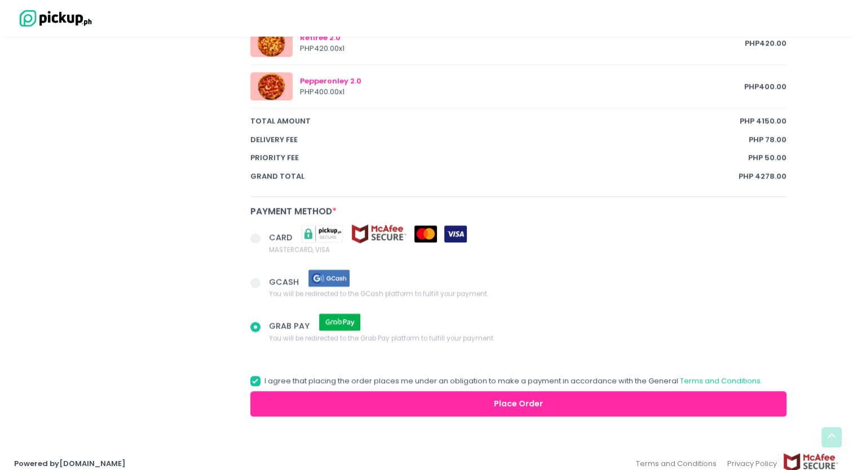
scroll to position [998, 0]
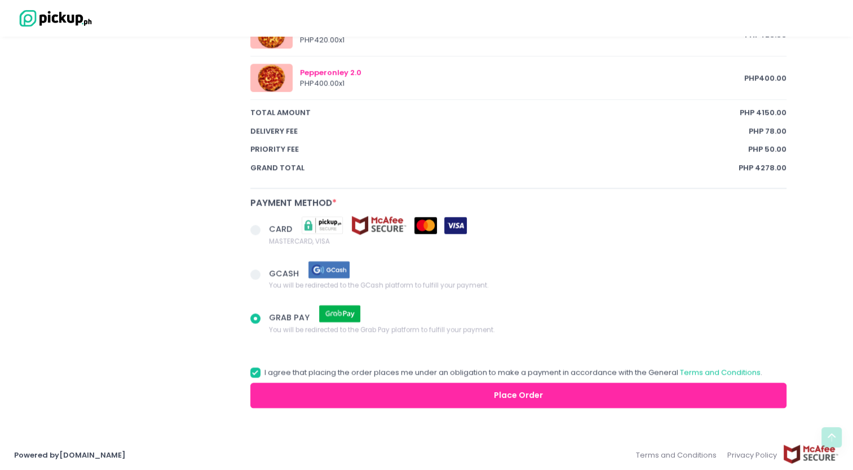
click at [509, 389] on button "Place Order" at bounding box center [518, 395] width 537 height 25
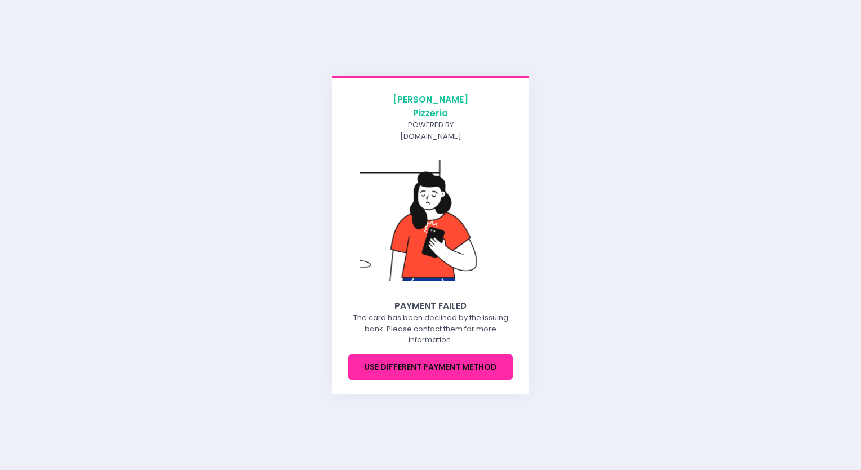
click at [570, 128] on div "[PERSON_NAME] Pizzeria powered by [DOMAIN_NAME] Payment Failed The card has bee…" at bounding box center [430, 235] width 861 height 470
